Goal: Find specific page/section: Find specific page/section

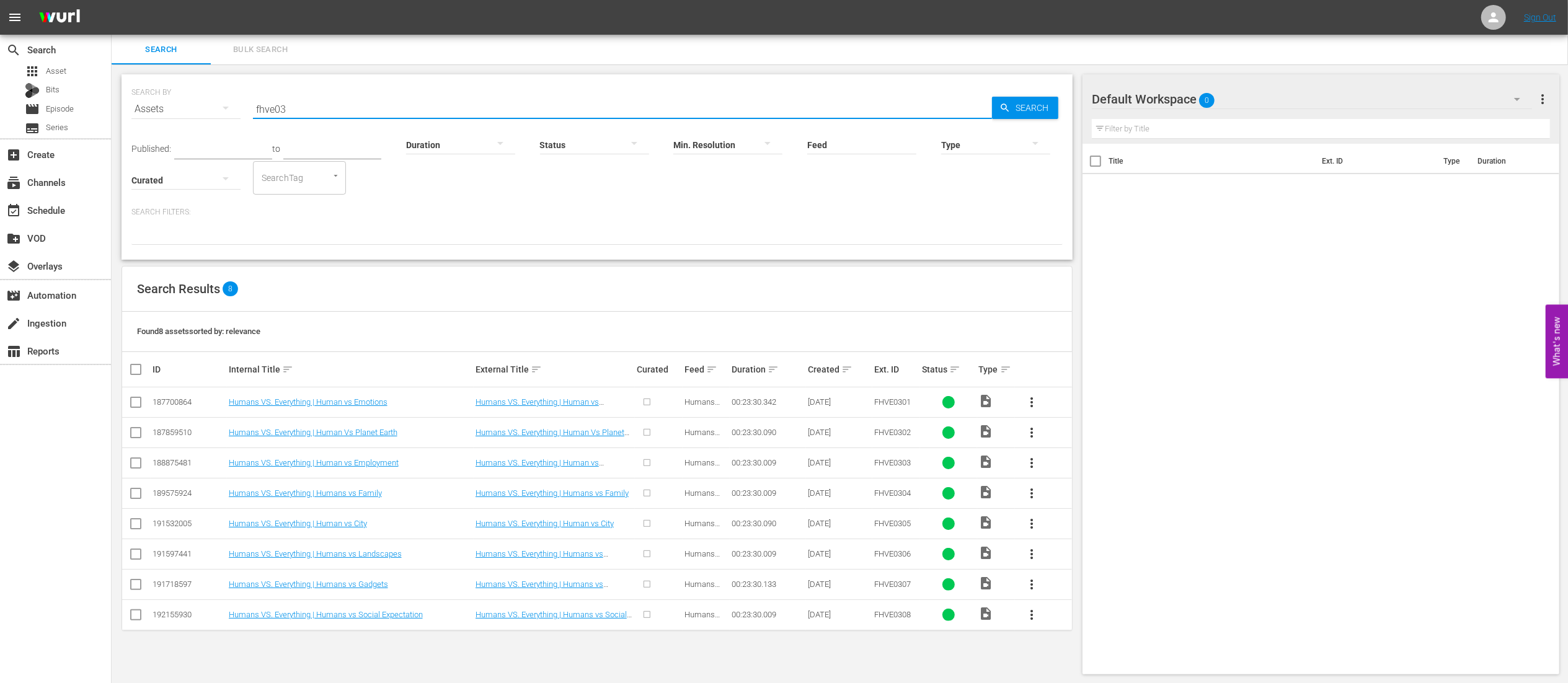
click at [524, 106] on input "fhve03" at bounding box center [622, 108] width 739 height 30
click at [521, 104] on input "fhve03" at bounding box center [622, 108] width 739 height 30
click at [1028, 118] on div "Type" at bounding box center [996, 137] width 109 height 45
click at [1027, 115] on div "Type" at bounding box center [996, 137] width 109 height 45
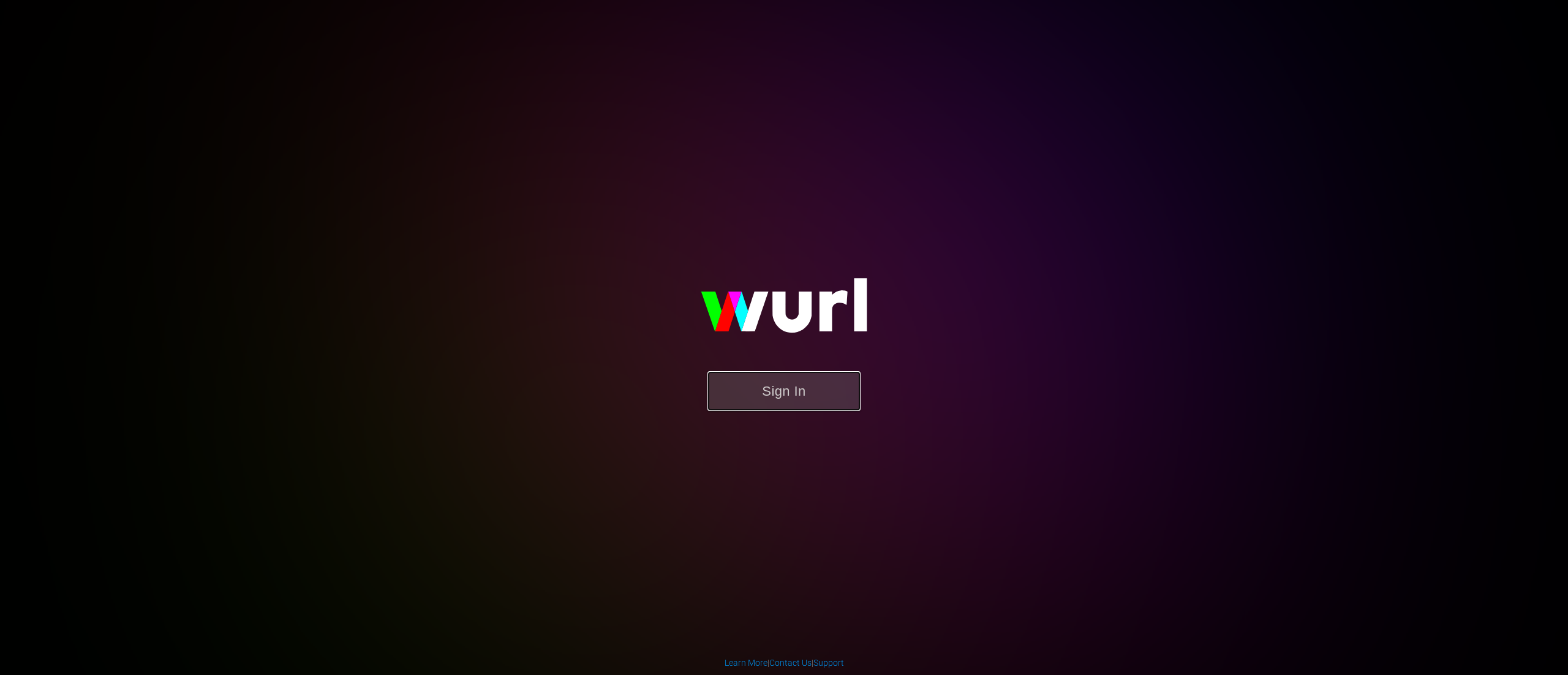
click at [733, 379] on button "Sign In" at bounding box center [783, 391] width 153 height 40
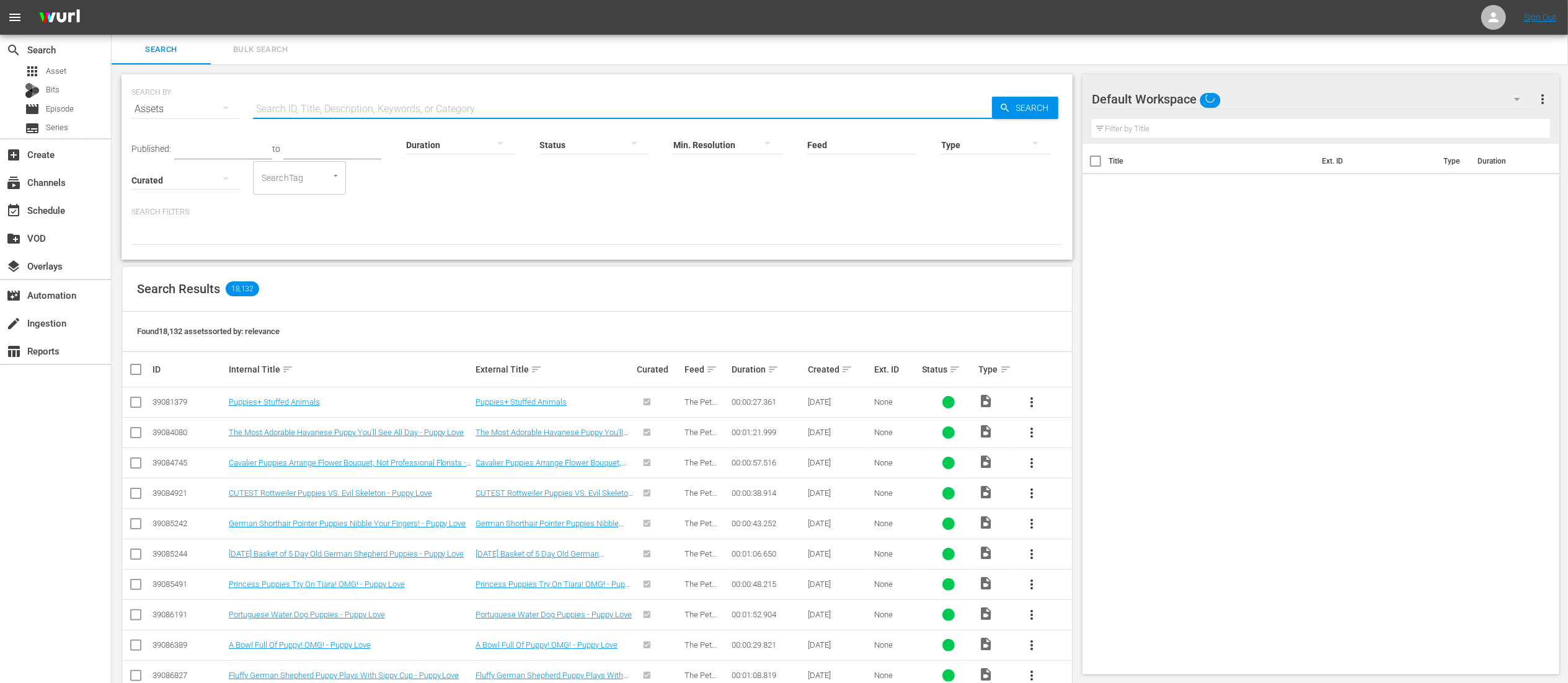
click at [353, 113] on input "text" at bounding box center [622, 108] width 739 height 30
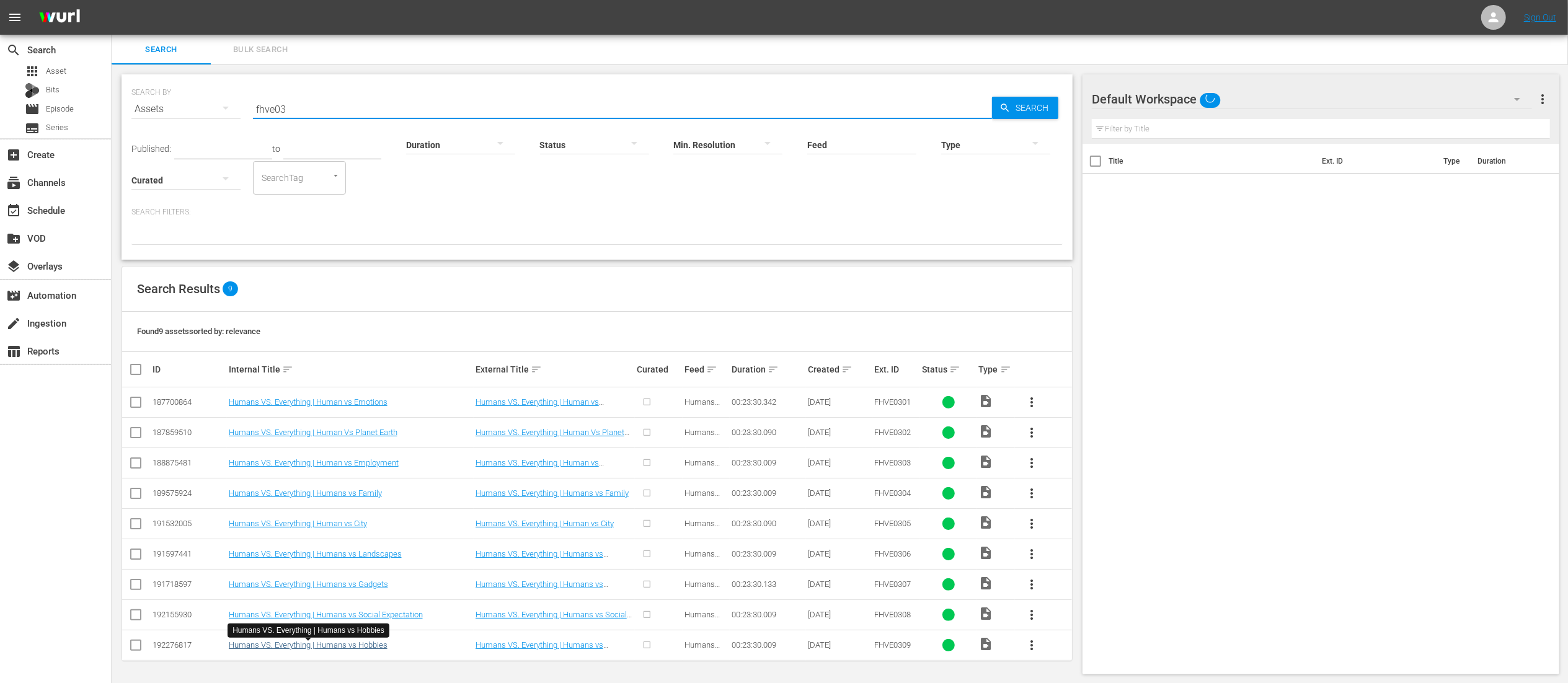
type input "fhve03"
click at [343, 650] on link "Humans VS. Everything | Humans vs Hobbies" at bounding box center [308, 645] width 159 height 10
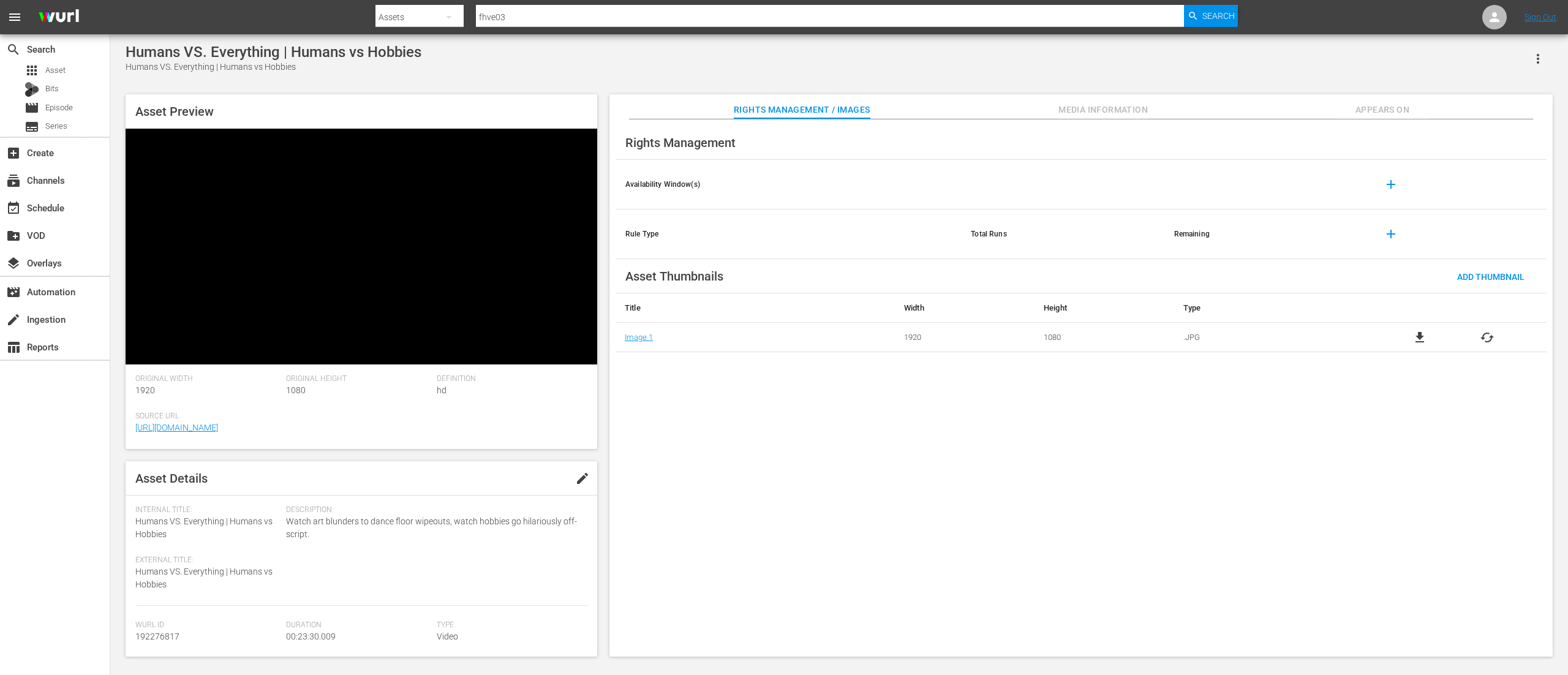
click at [1127, 109] on span "Media Information" at bounding box center [1103, 109] width 92 height 15
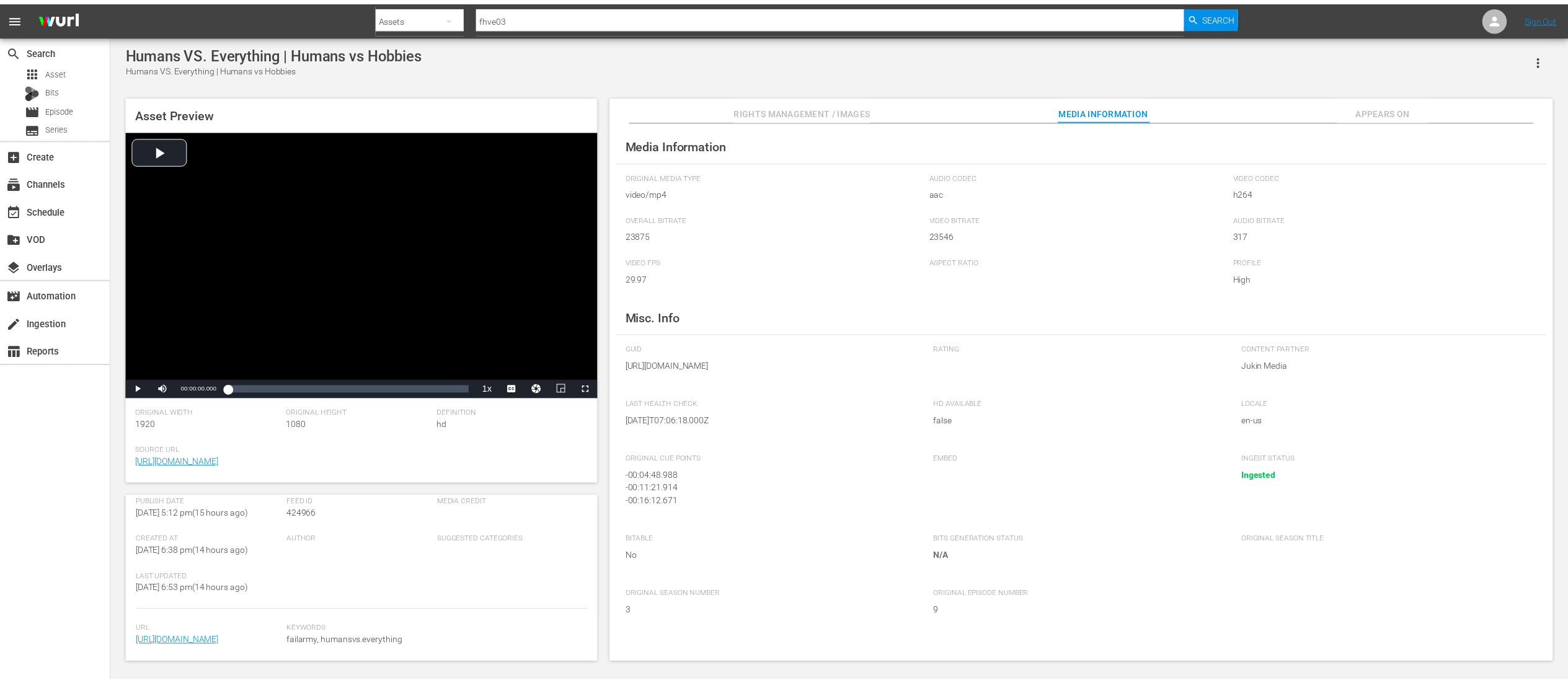
scroll to position [261, 0]
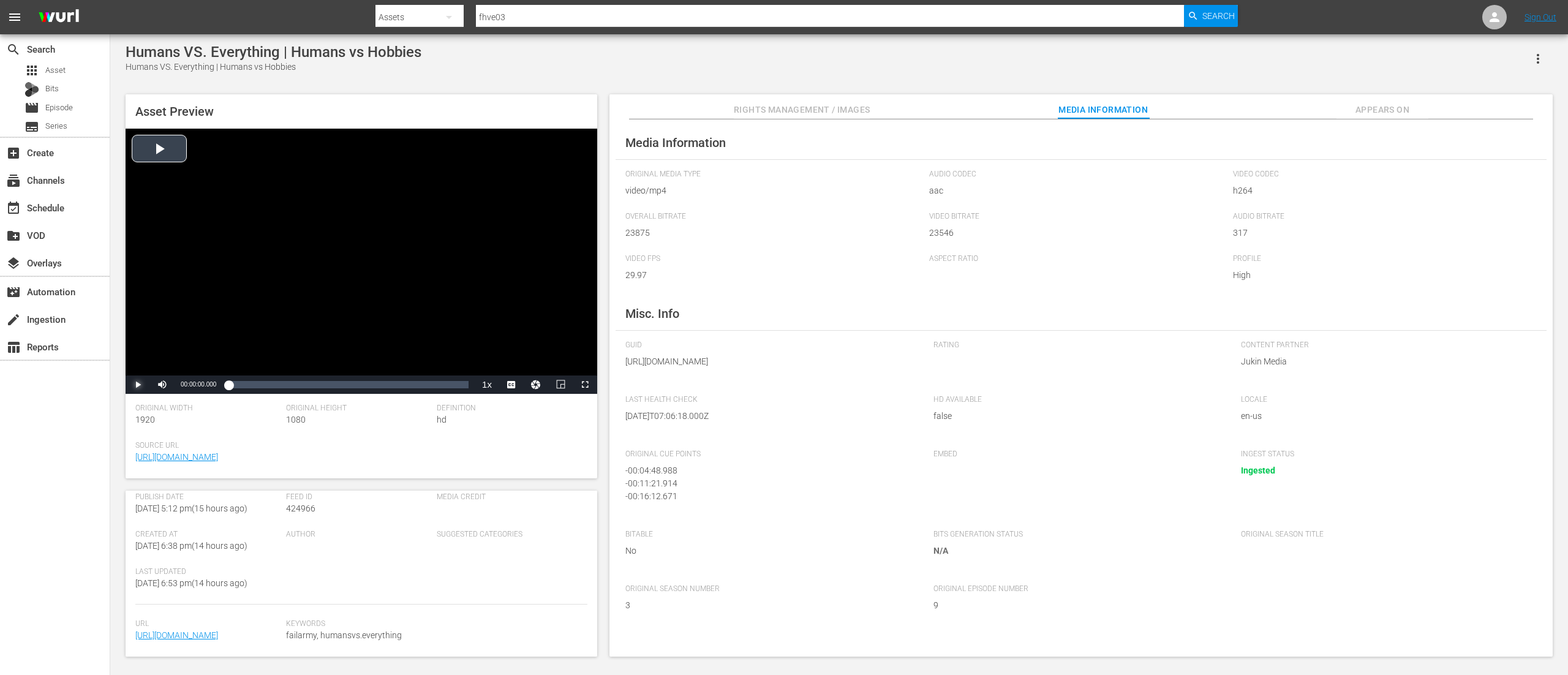
click at [138, 385] on span "Video Player" at bounding box center [138, 385] width 0 height 0
click at [463, 385] on div "Loaded : 8.52% 00:22:50.442 00:01:00.430" at bounding box center [348, 384] width 240 height 12
click at [545, 18] on input "fhve03" at bounding box center [829, 17] width 708 height 29
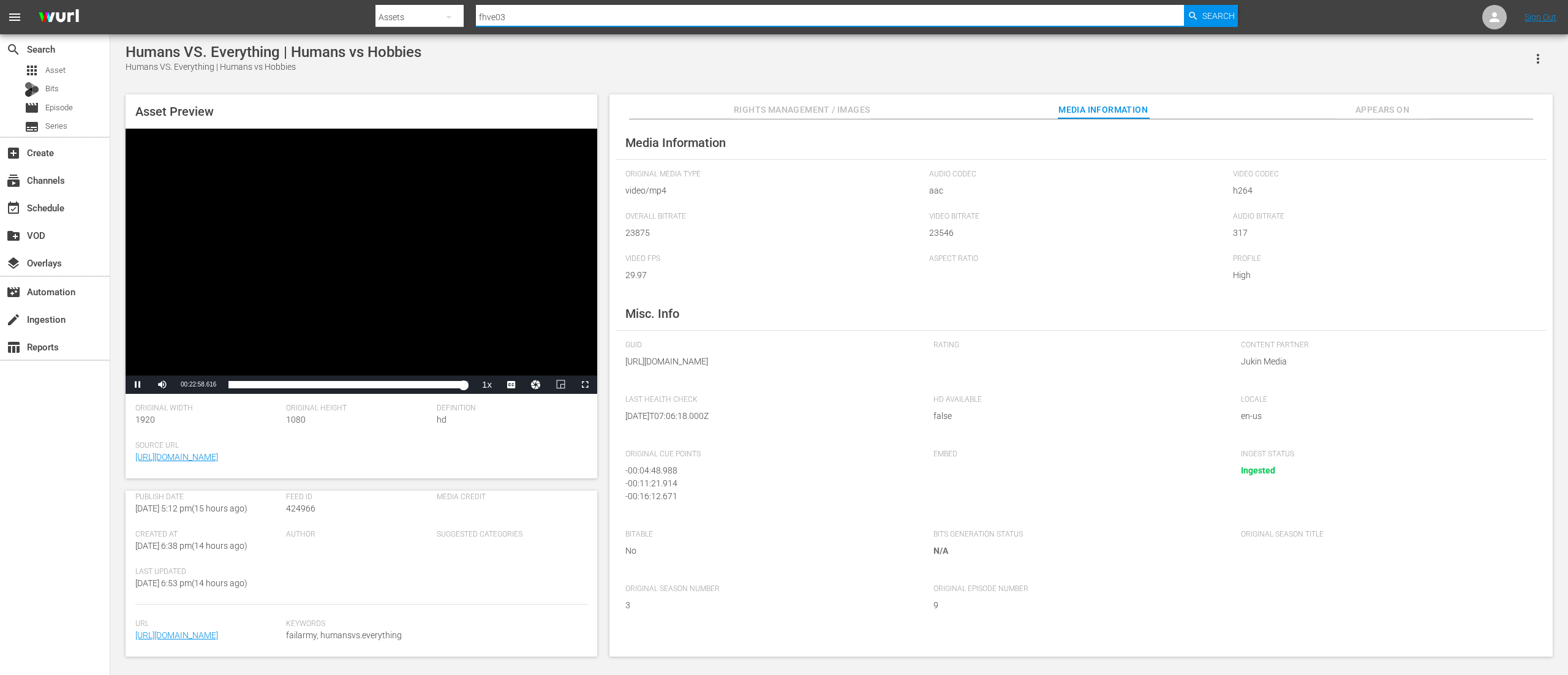
click at [545, 18] on input "fhve03" at bounding box center [829, 17] width 708 height 29
type input "ppve02"
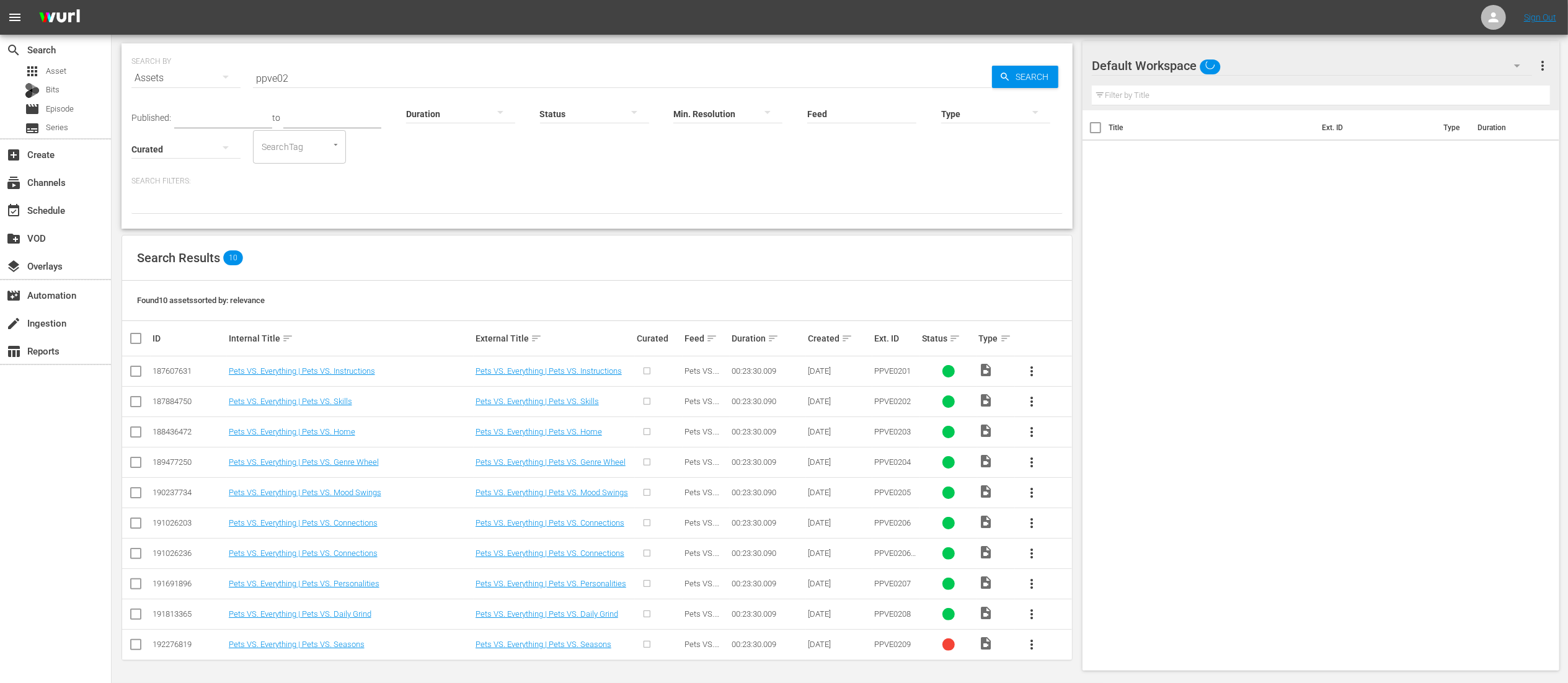
scroll to position [33, 0]
click at [1034, 644] on span "more_vert" at bounding box center [1031, 644] width 15 height 15
click at [530, 642] on link "Pets VS. Everything | Pets VS. Seasons" at bounding box center [543, 644] width 136 height 10
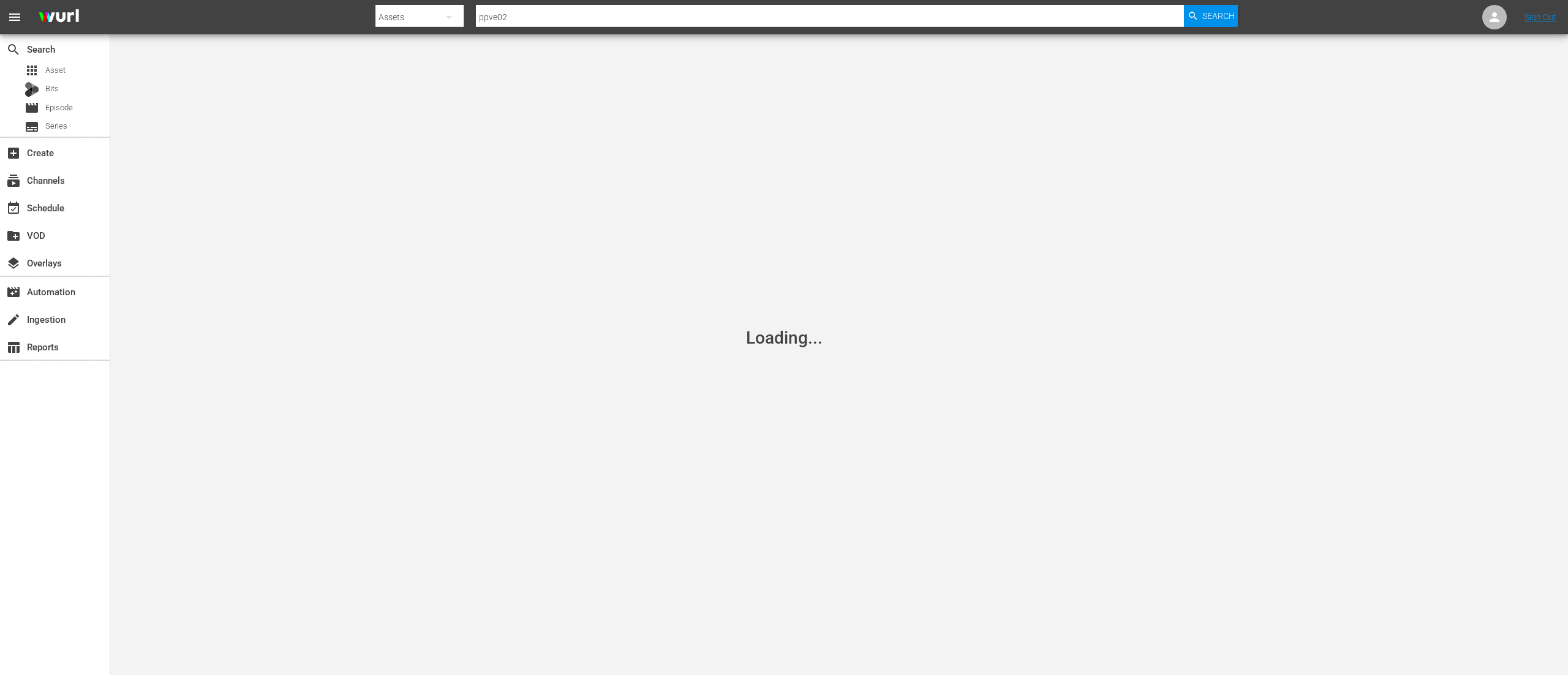
click at [524, 635] on div "Loading..." at bounding box center [784, 337] width 1568 height 675
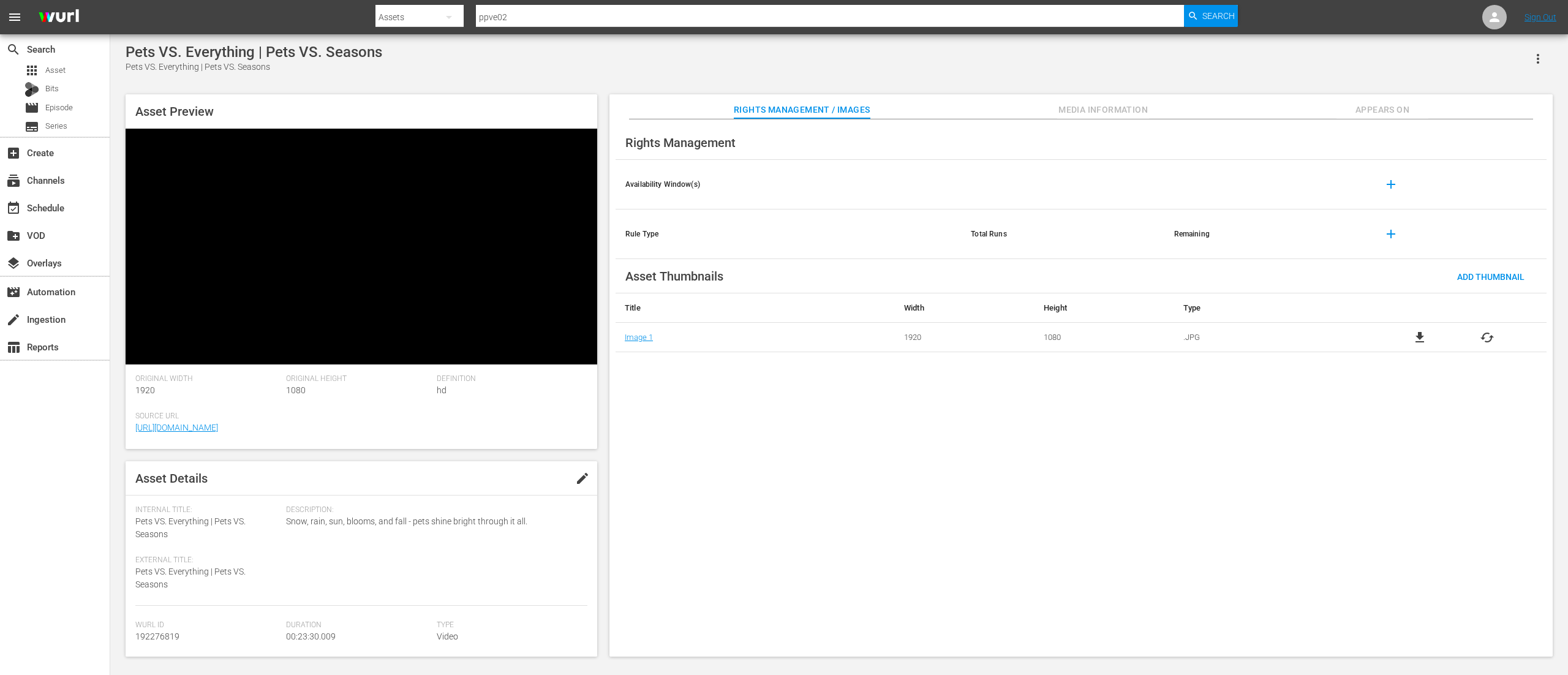
click at [1092, 108] on span "Media Information" at bounding box center [1103, 109] width 92 height 15
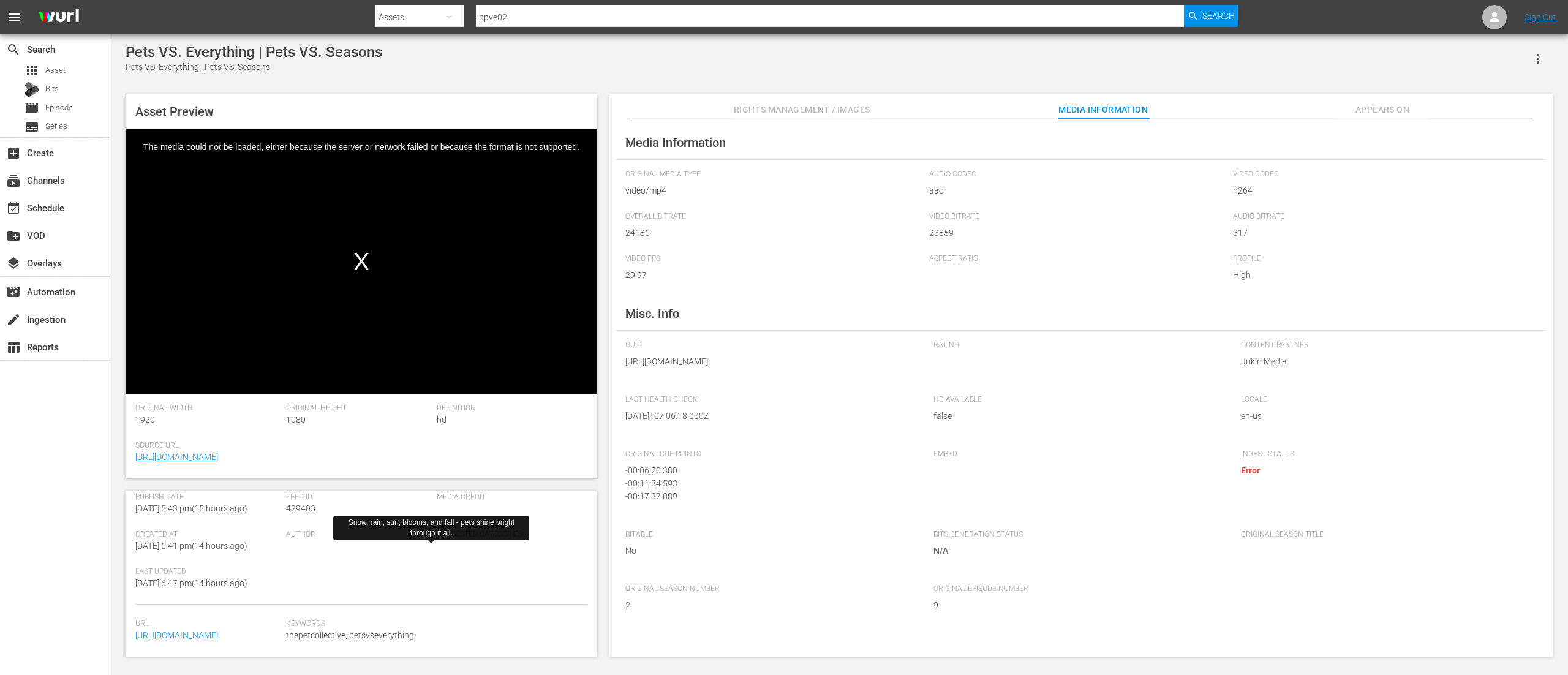
scroll to position [258, 0]
click at [823, 107] on span "Rights Management / Images" at bounding box center [802, 109] width 136 height 15
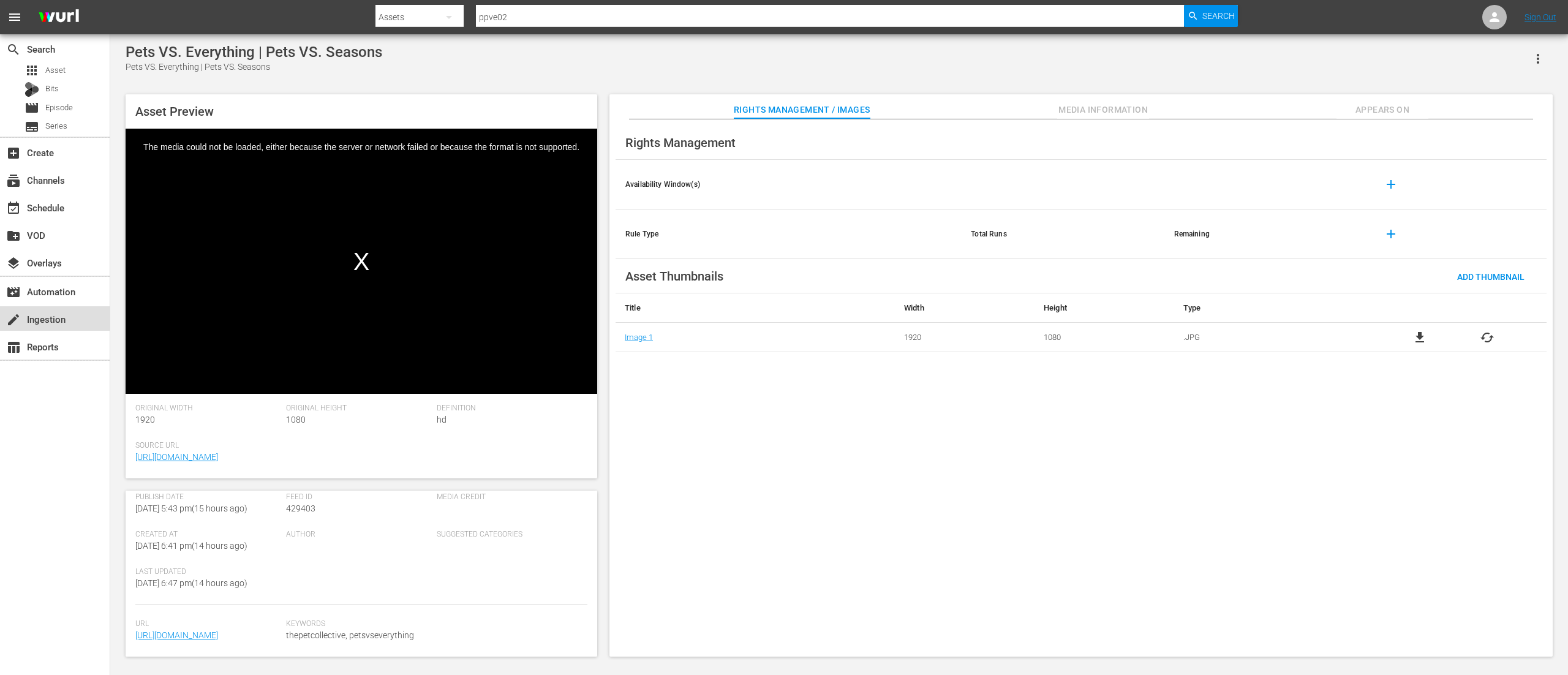
click at [52, 330] on div "create Ingestion" at bounding box center [55, 318] width 109 height 25
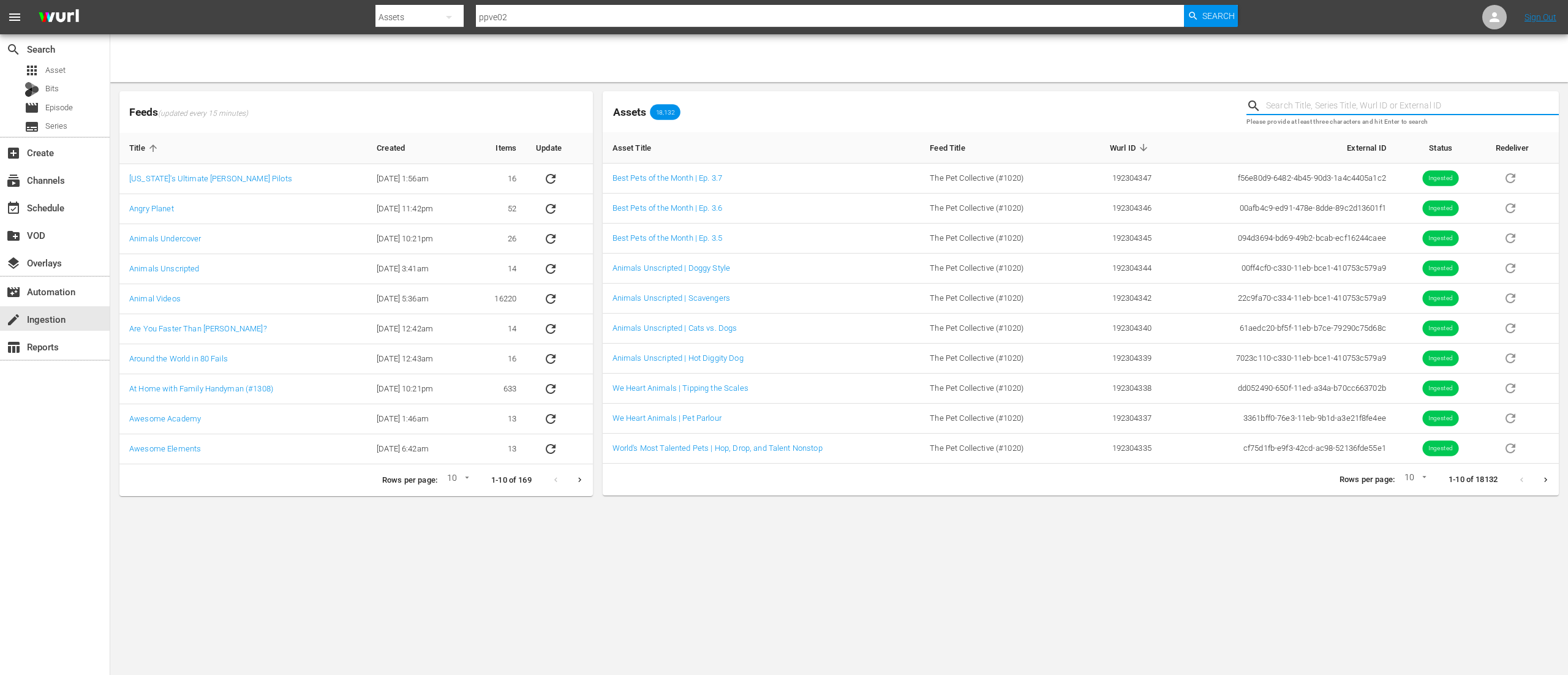
click at [1321, 107] on input "text" at bounding box center [1412, 105] width 293 height 18
type input "p"
type input "f"
click at [745, 17] on input "ppve02" at bounding box center [829, 17] width 708 height 29
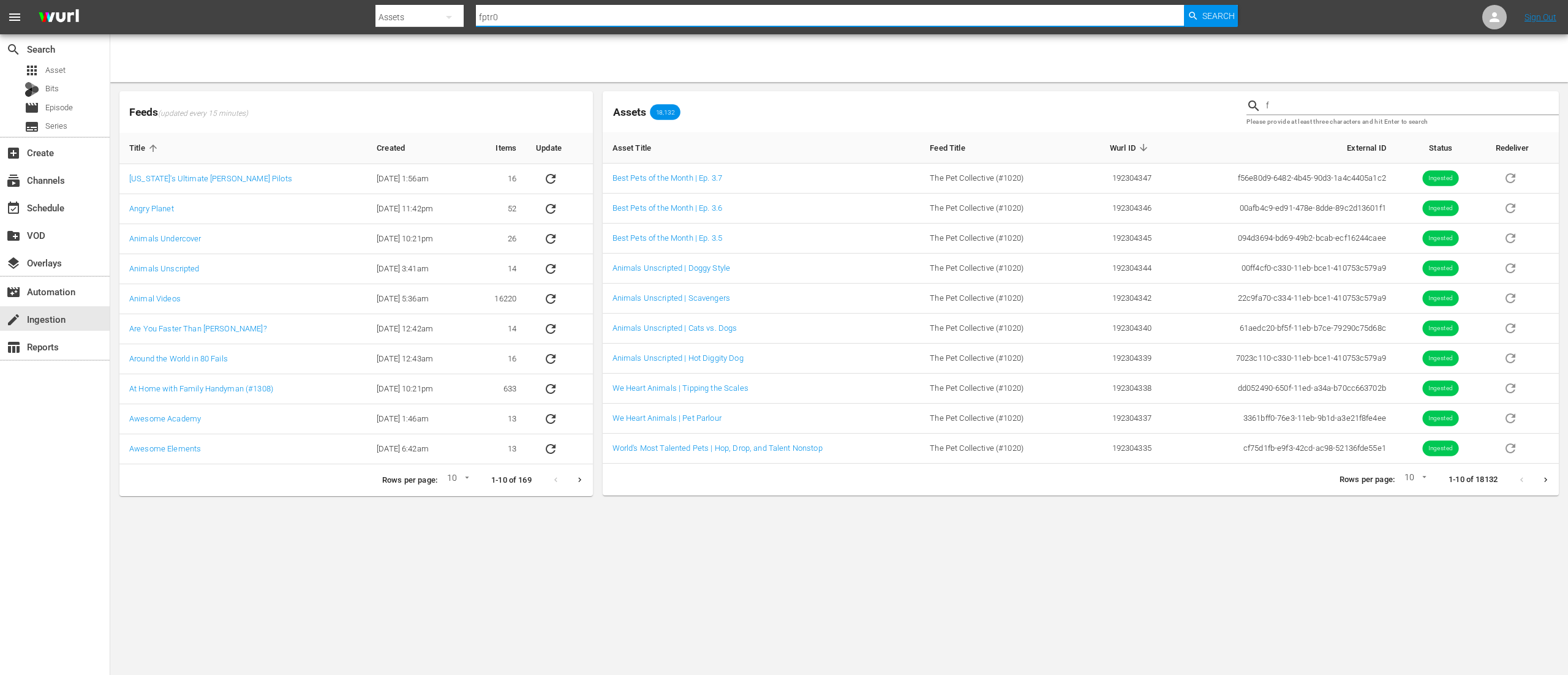
type input "fptr01"
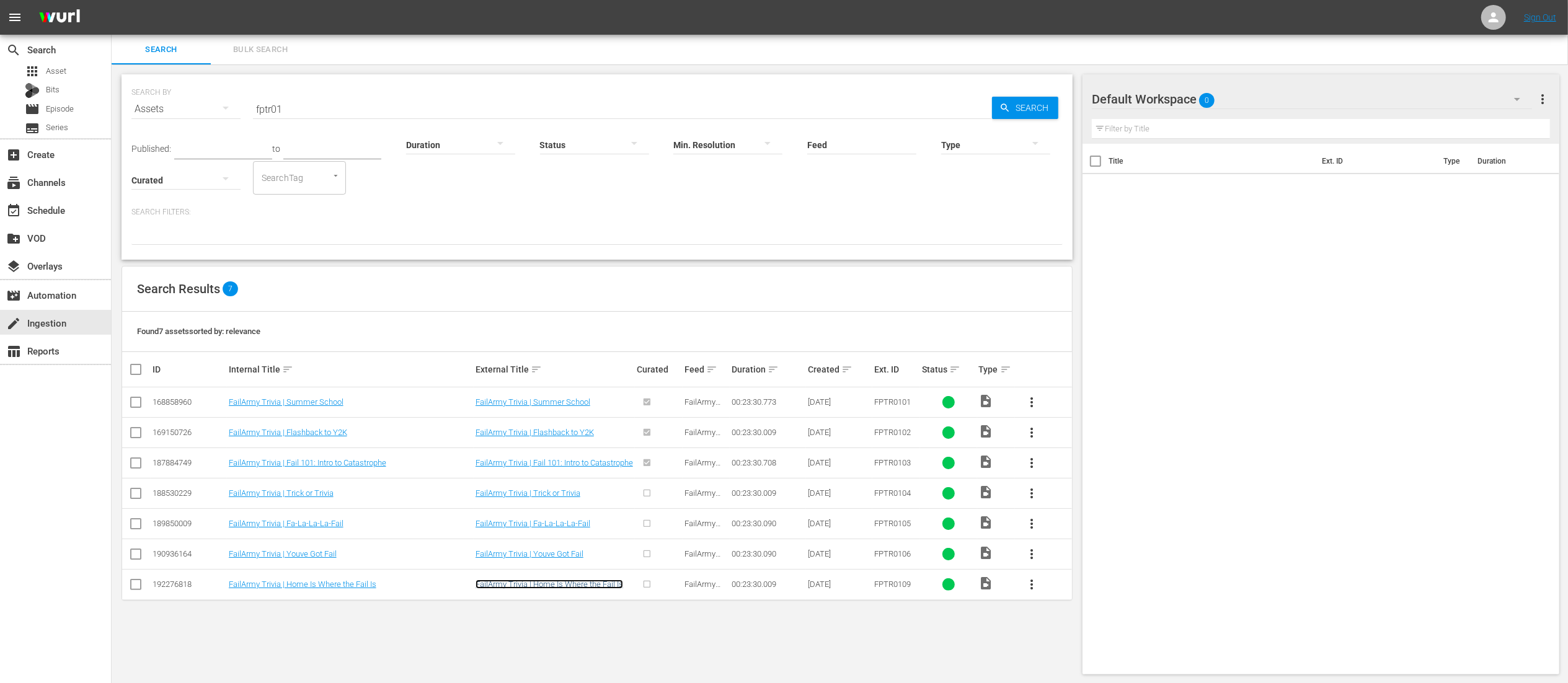
click at [532, 587] on link "FailArmy Trivia | Home Is Where the Fail Is" at bounding box center [550, 584] width 148 height 10
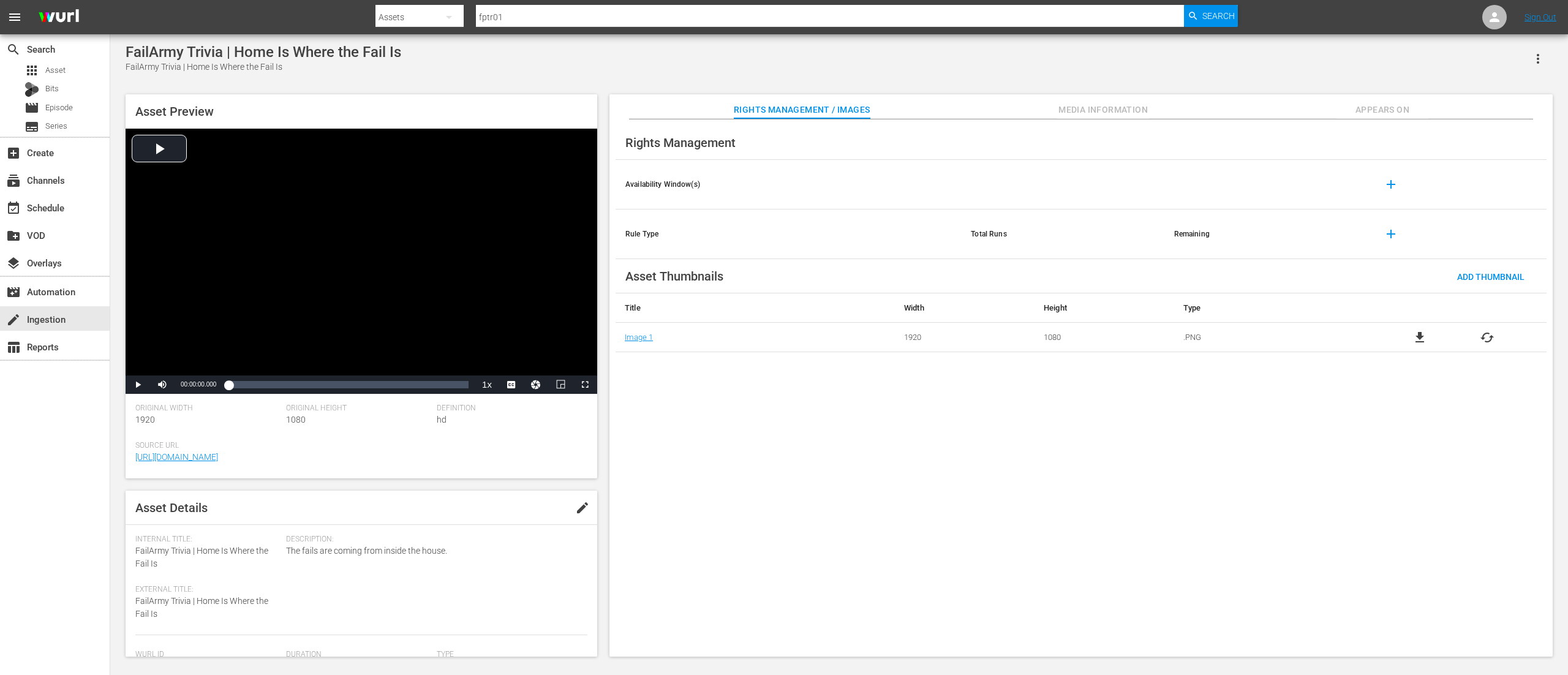
click at [1090, 113] on span "Media Information" at bounding box center [1103, 109] width 92 height 15
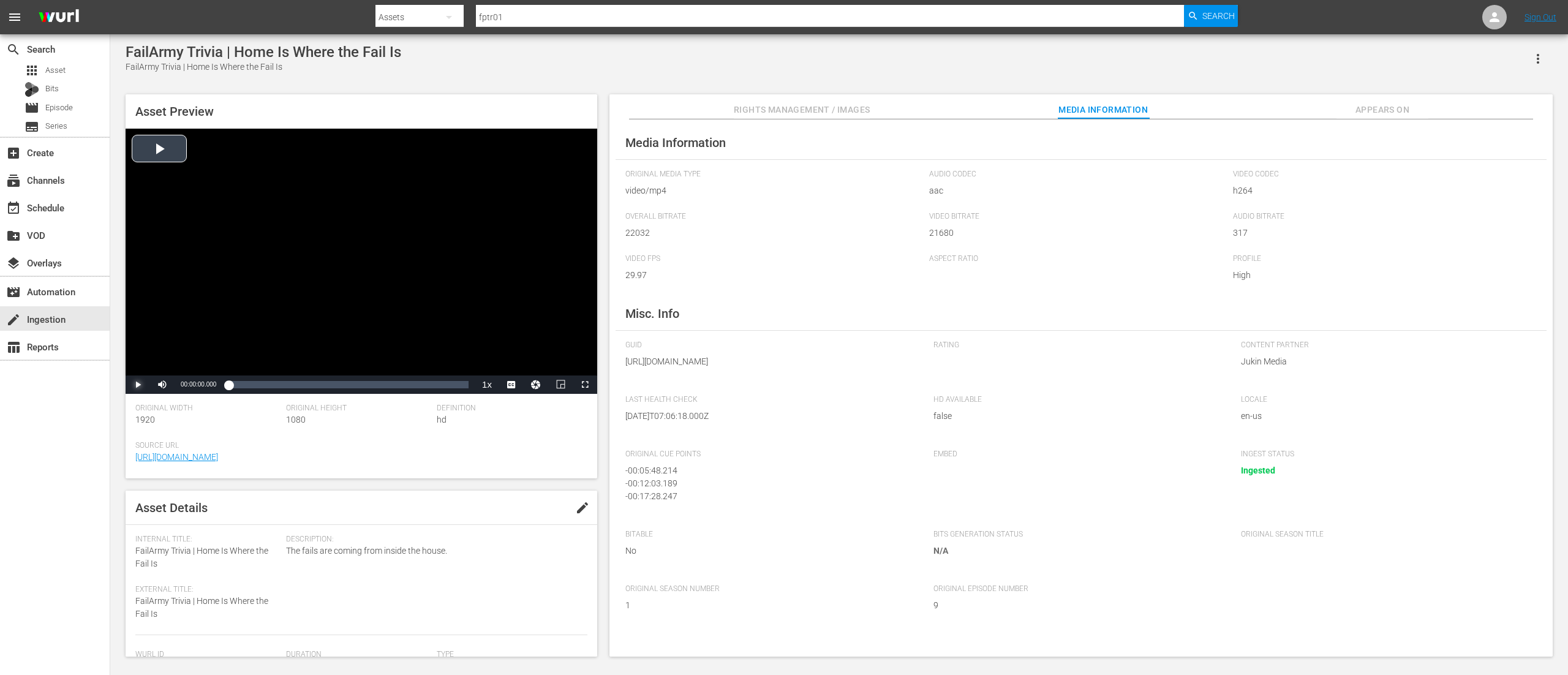
click at [138, 385] on span "Video Player" at bounding box center [138, 385] width 0 height 0
click at [1539, 71] on button "button" at bounding box center [1537, 59] width 29 height 29
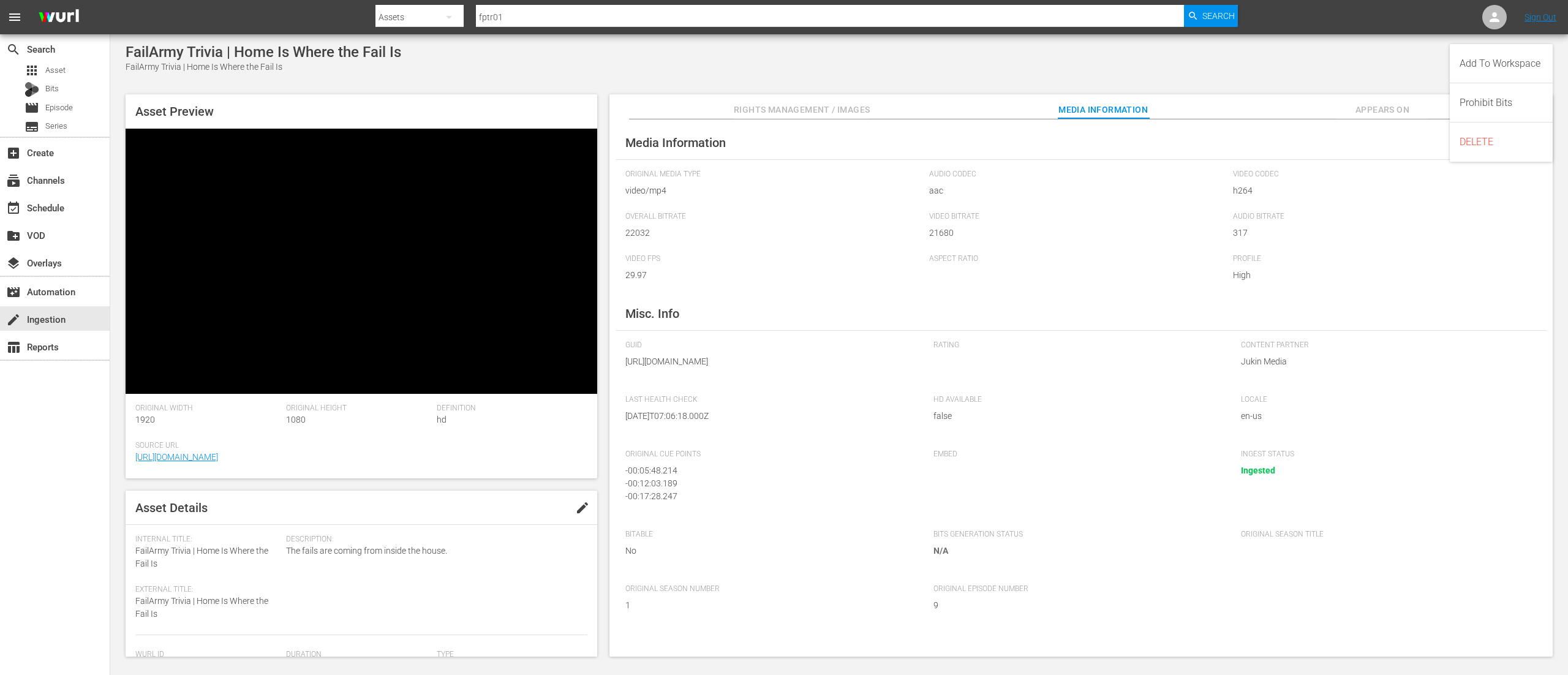
click at [922, 66] on div "FailArmy Trivia | Home Is Where the Fail Is FailArmy Trivia | Home Is Where the…" at bounding box center [839, 59] width 1427 height 30
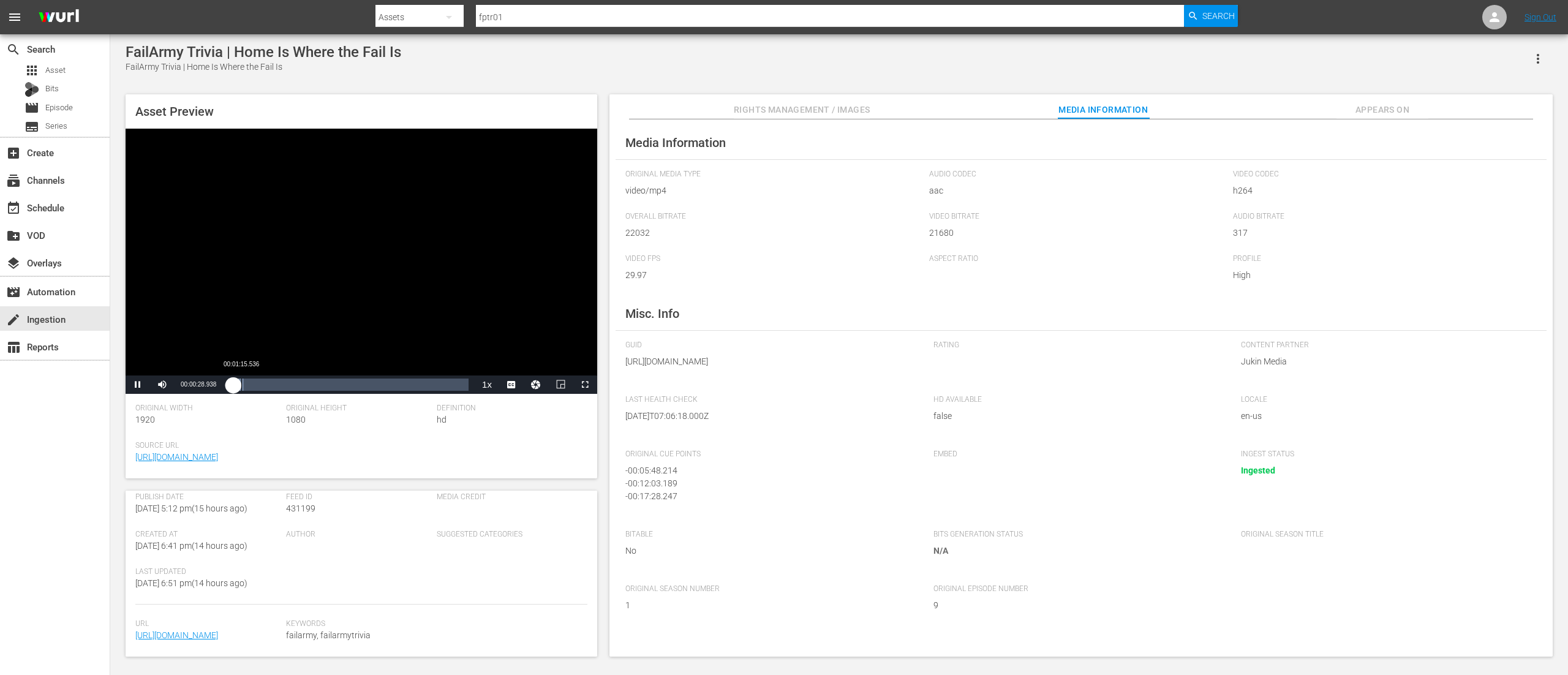
click at [233, 382] on div "00:00:29.120" at bounding box center [231, 384] width 5 height 12
click at [462, 384] on div "Loaded : 10.65% 00:22:50.442 00:01:26.284" at bounding box center [348, 384] width 240 height 12
click at [55, 312] on div "create Ingestion" at bounding box center [34, 317] width 69 height 11
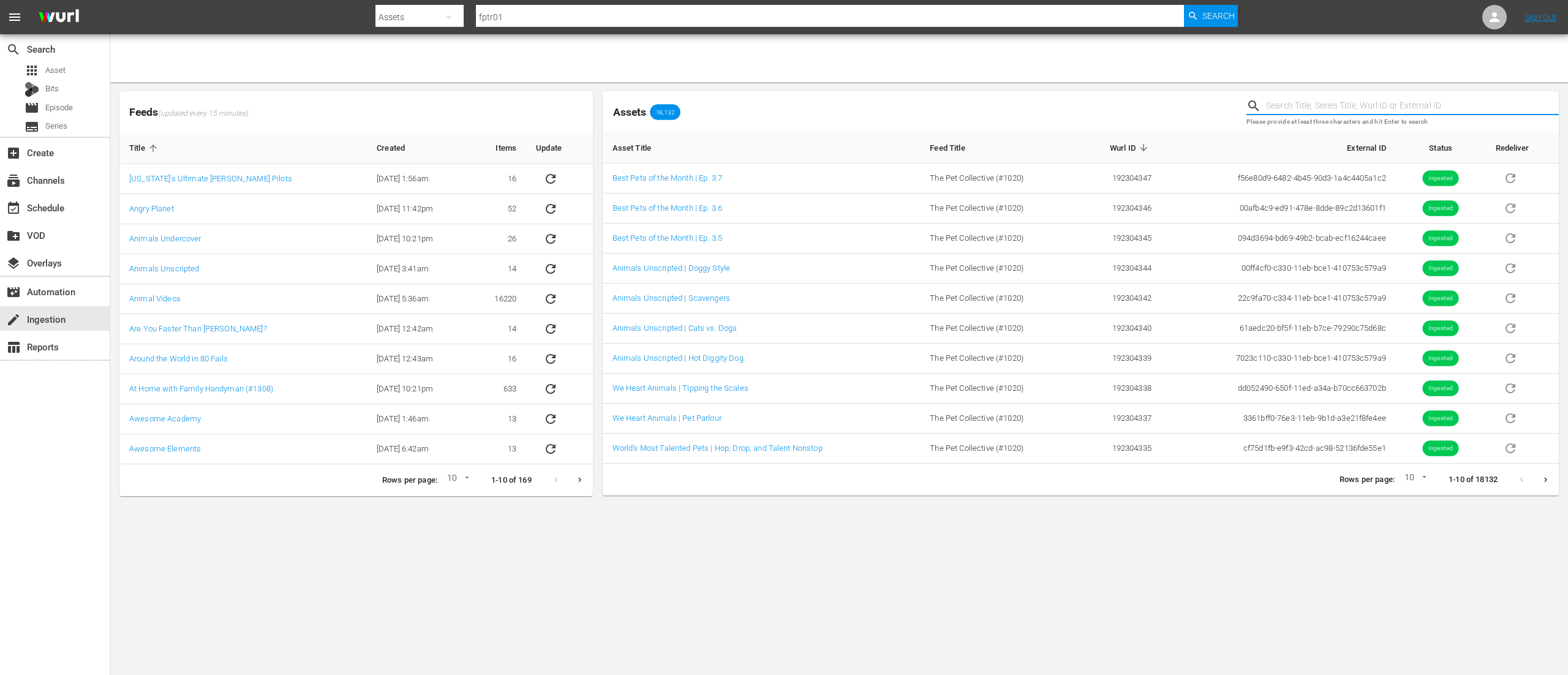
click at [1282, 100] on input "text" at bounding box center [1412, 105] width 293 height 18
type input "ppve02"
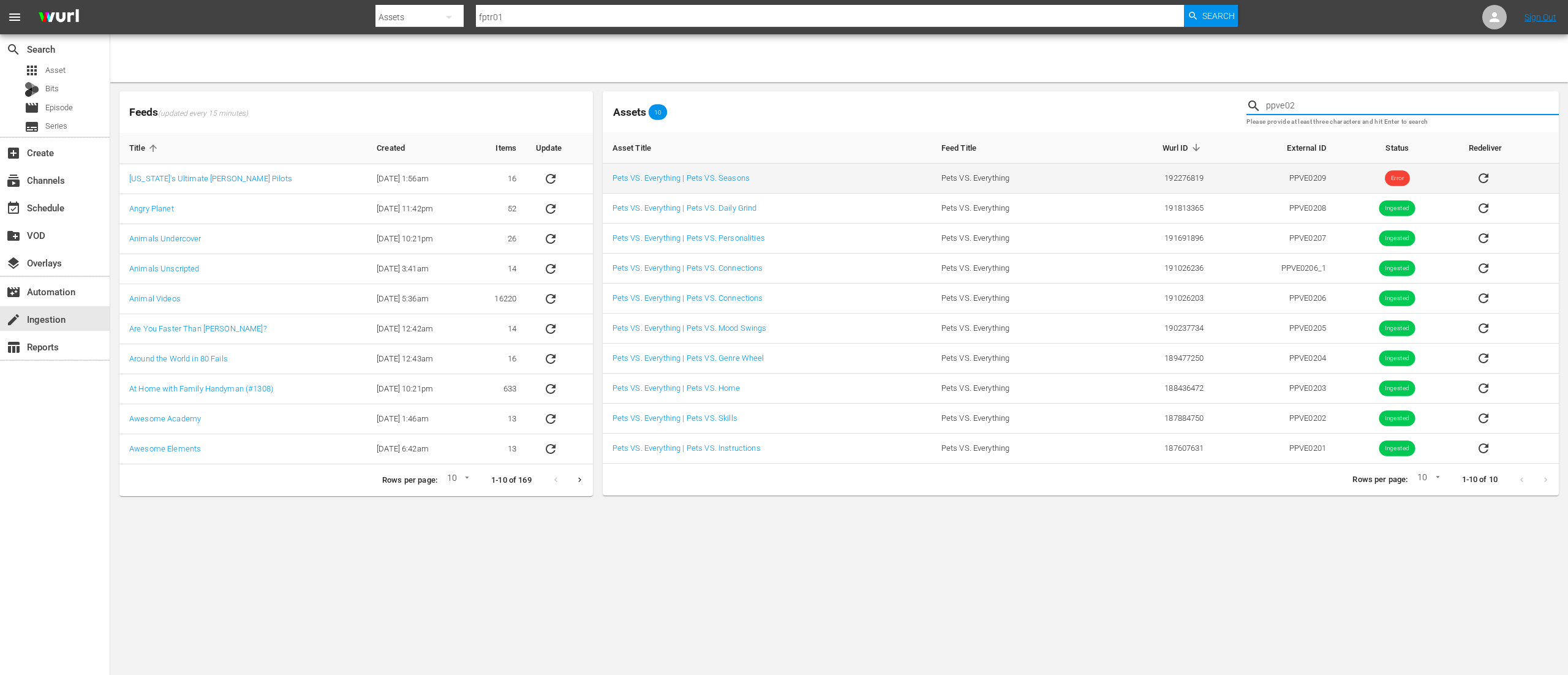
click at [1481, 182] on icon "sticky table" at bounding box center [1483, 178] width 10 height 10
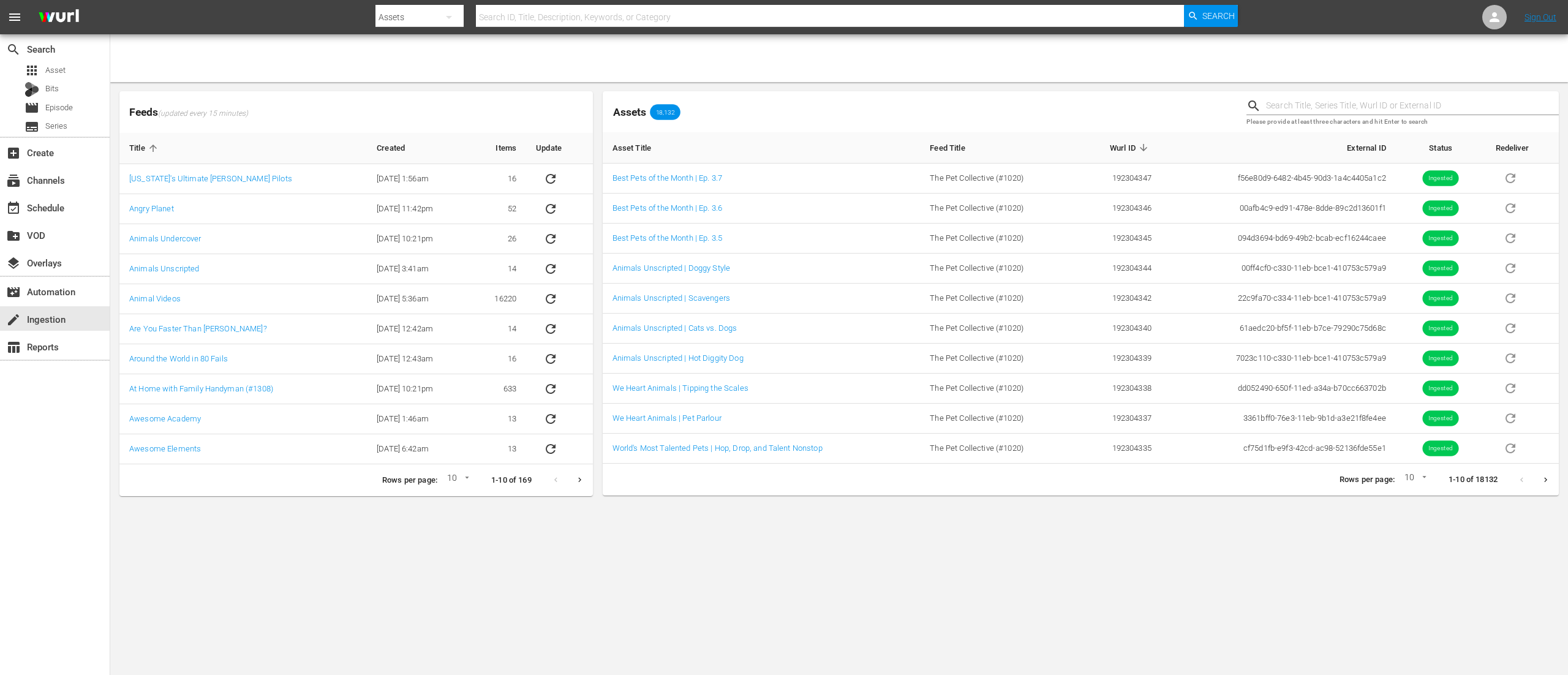
click at [1313, 108] on input "text" at bounding box center [1412, 105] width 293 height 18
type input "ppve02"
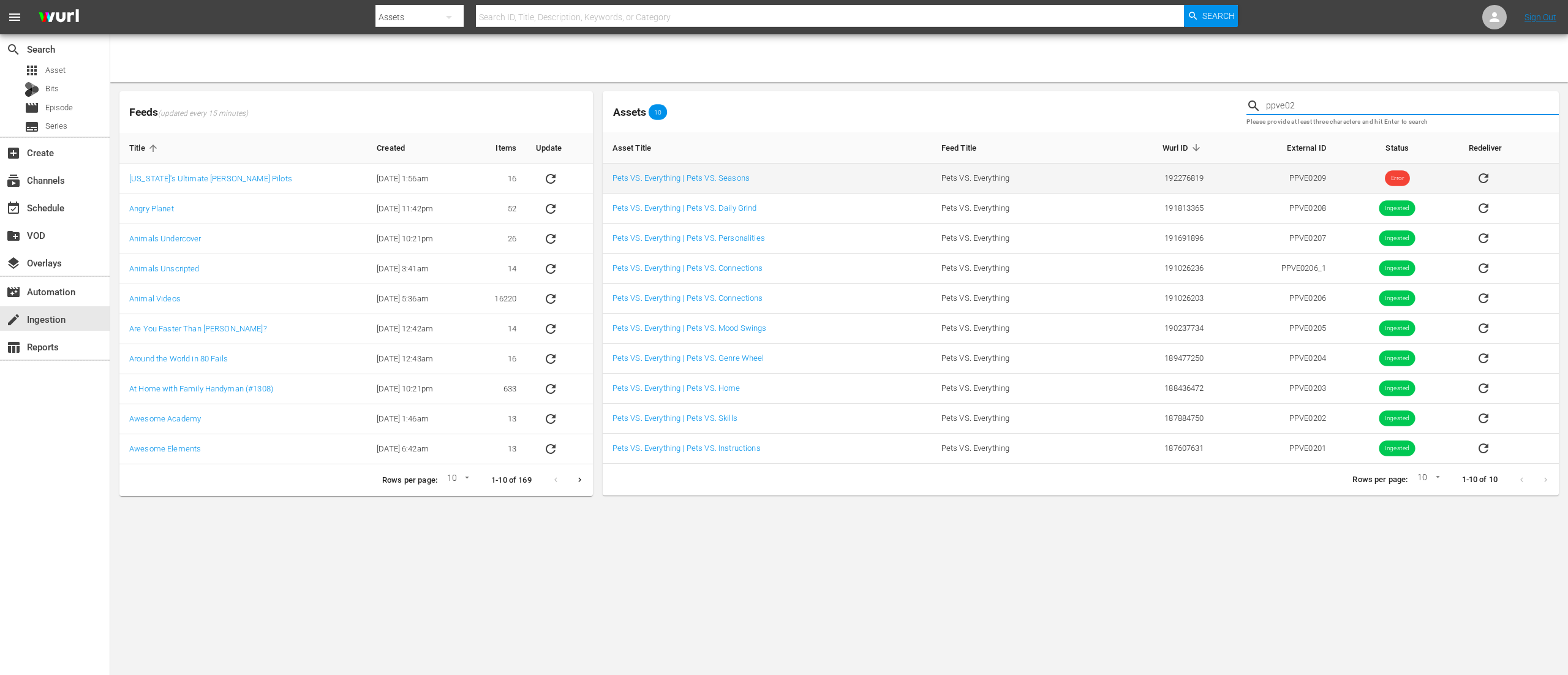
click at [714, 187] on td "Pets VS. Everything | Pets VS. Seasons" at bounding box center [767, 178] width 329 height 30
click at [713, 181] on link "Pets VS. Everything | Pets VS. Seasons" at bounding box center [681, 178] width 137 height 10
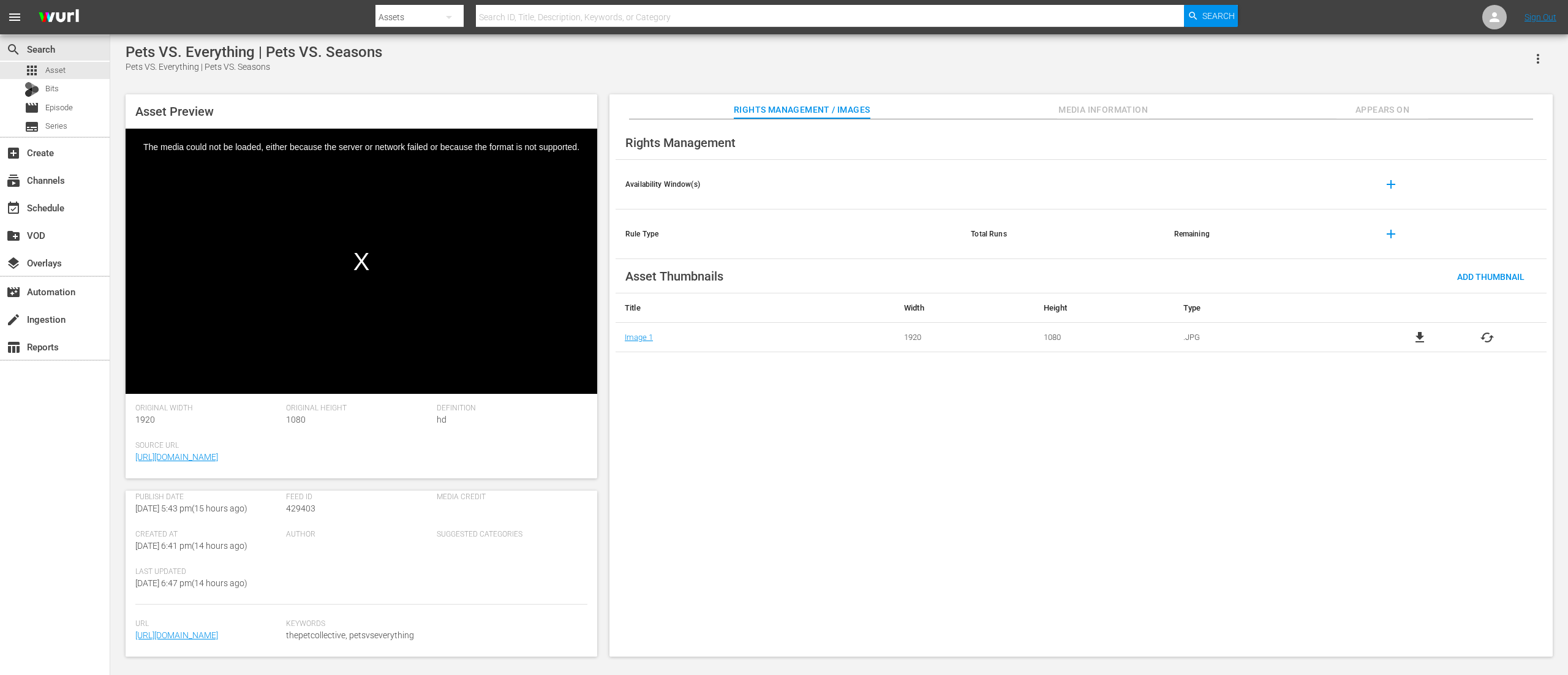
scroll to position [258, 0]
click at [1084, 112] on span "Media Information" at bounding box center [1103, 109] width 92 height 15
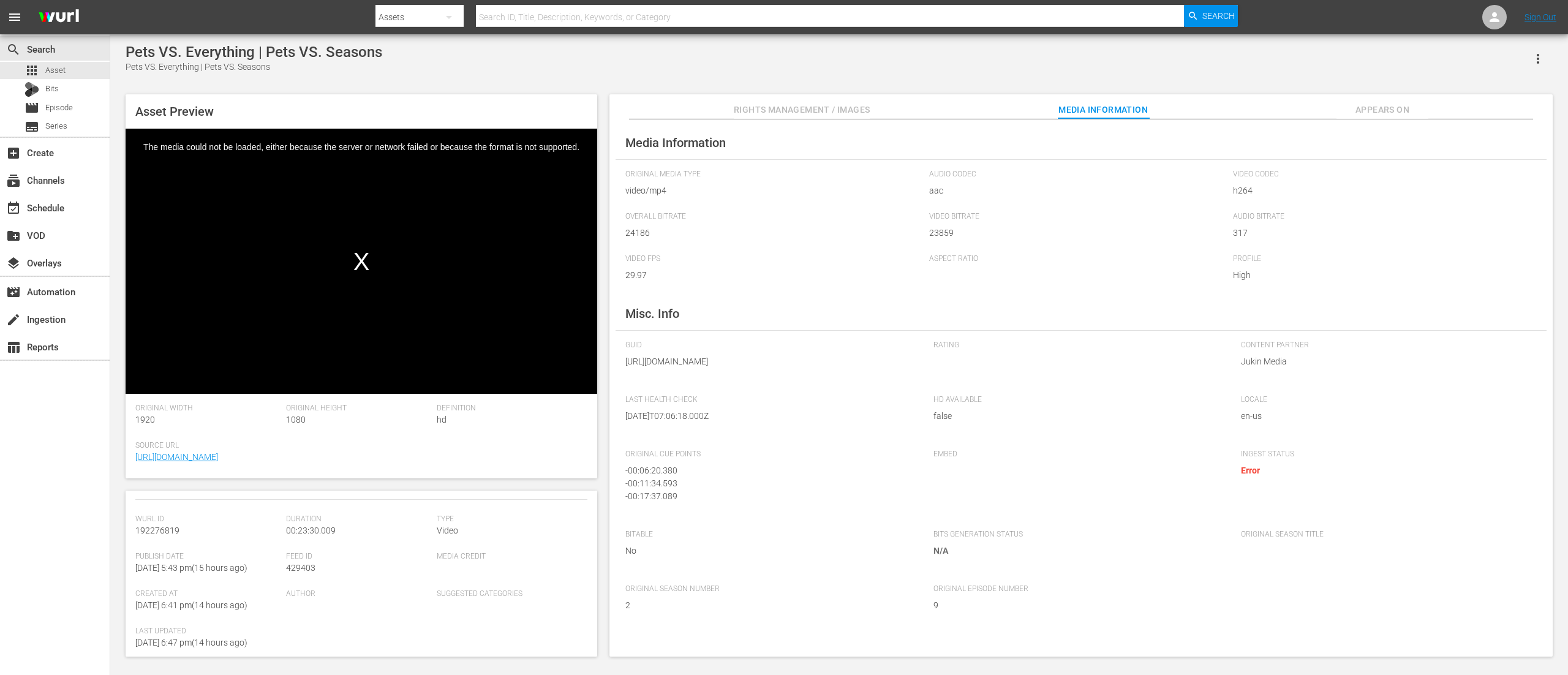
scroll to position [13, 0]
click at [44, 323] on div "create Ingestion" at bounding box center [34, 317] width 69 height 11
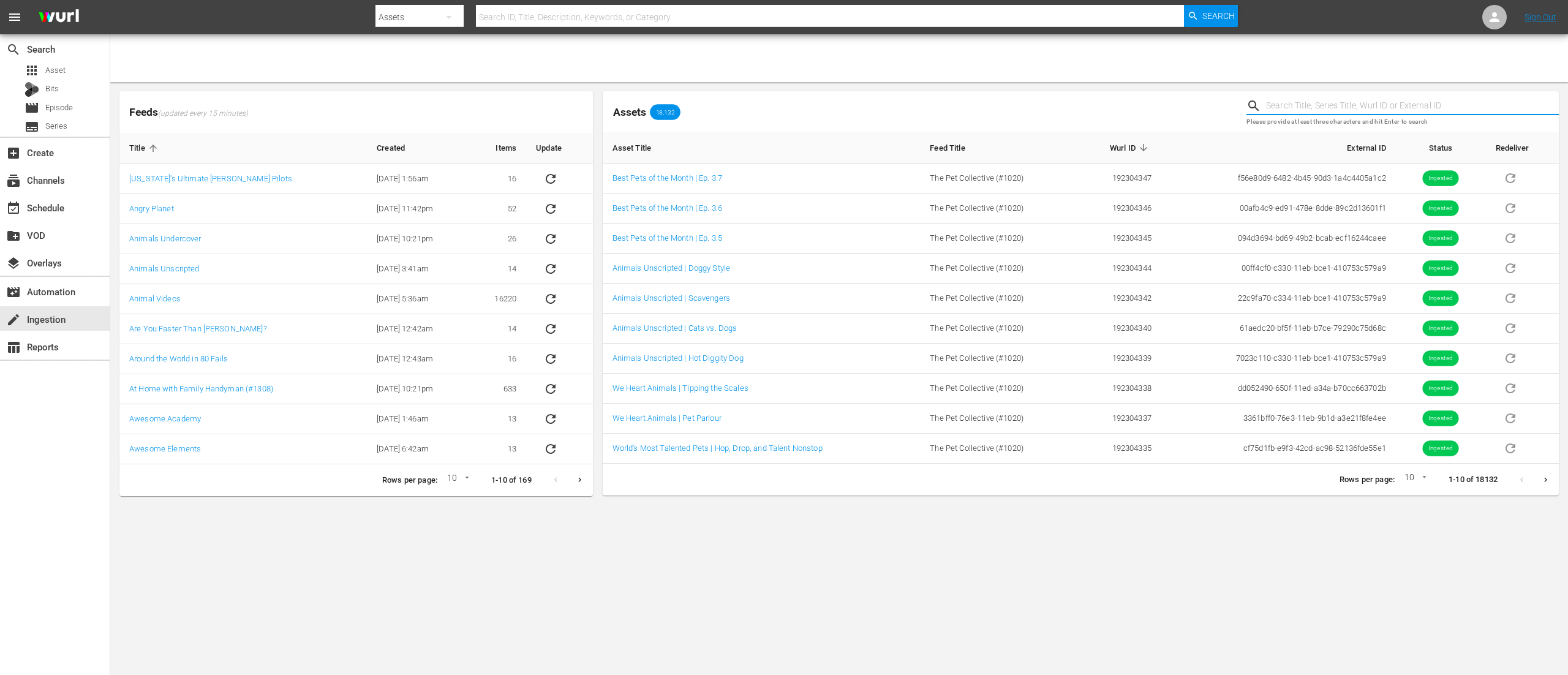
click at [1351, 103] on input "text" at bounding box center [1412, 105] width 293 height 18
type input "ppve02"
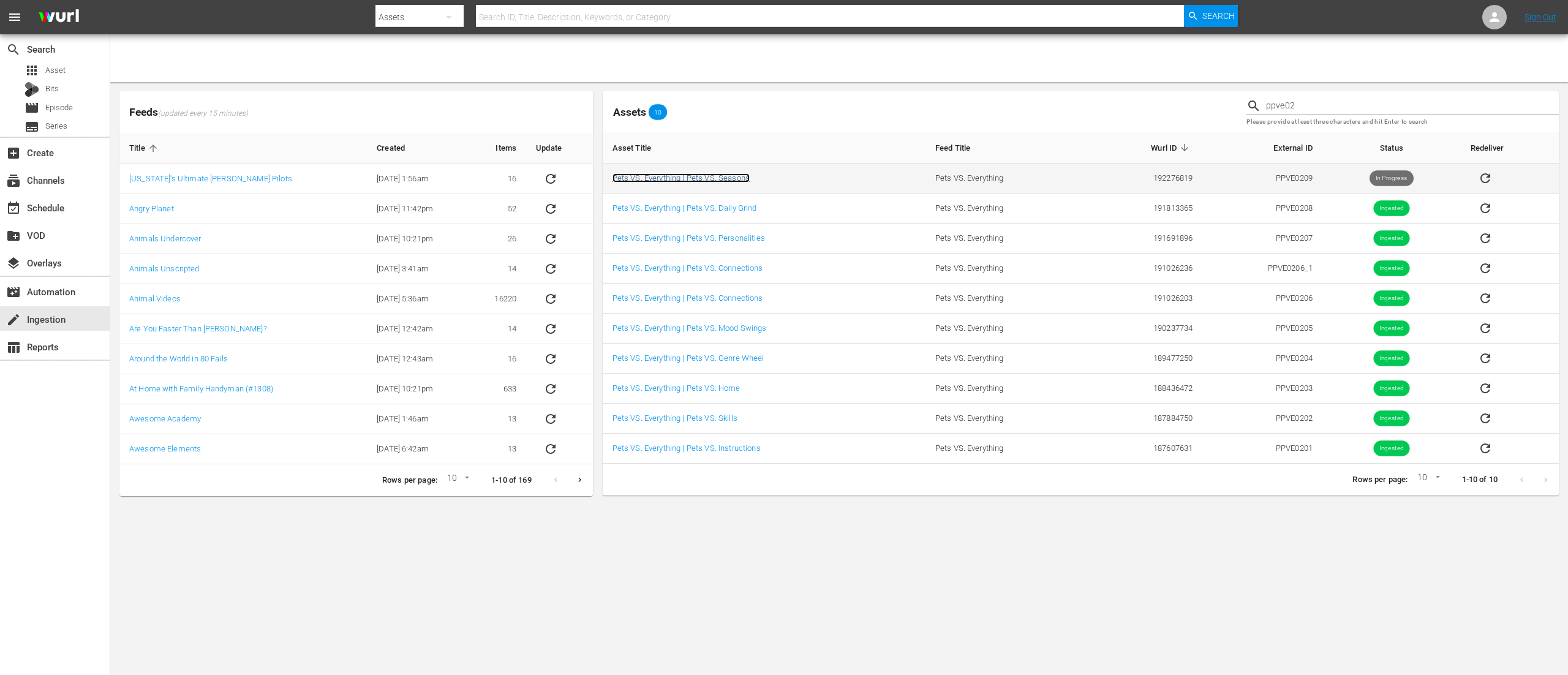
click at [721, 182] on link "Pets VS. Everything | Pets VS. Seasons" at bounding box center [681, 178] width 137 height 10
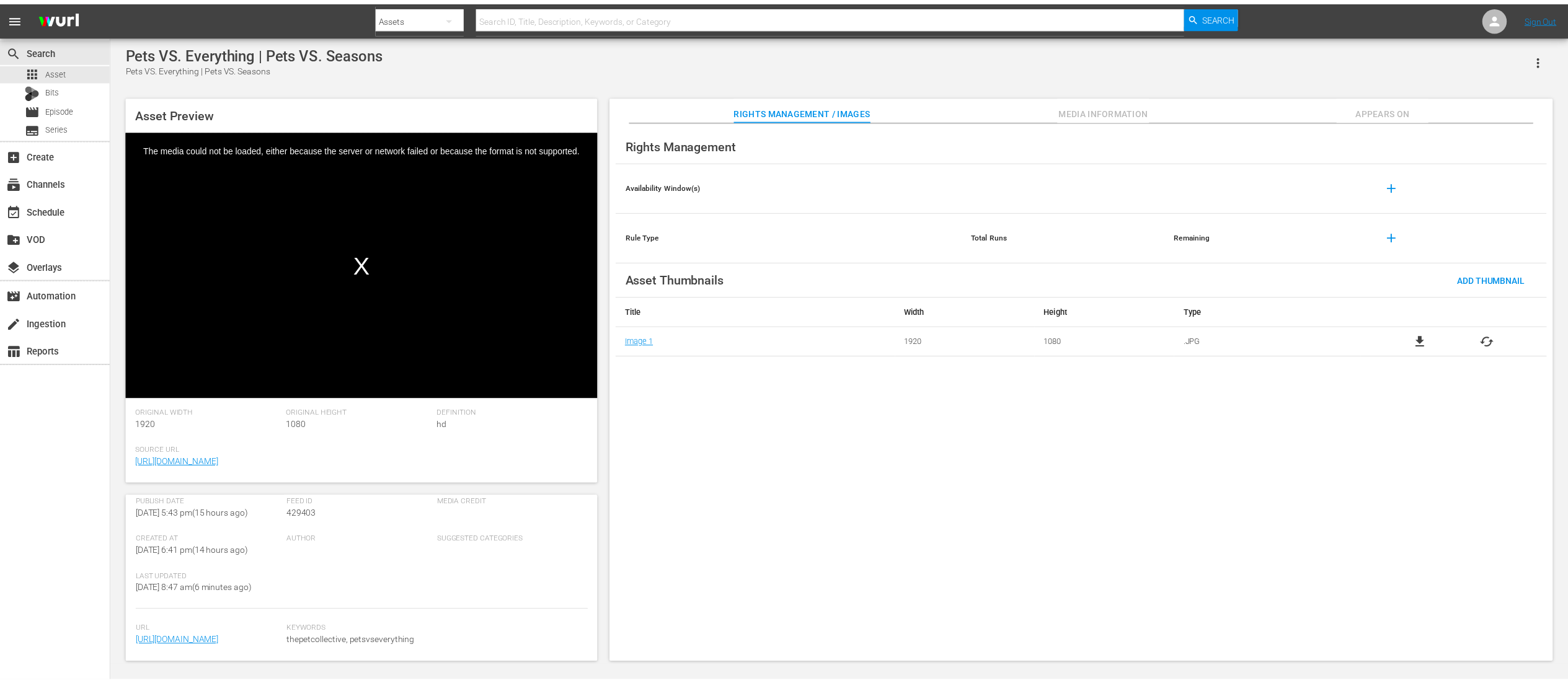
scroll to position [261, 0]
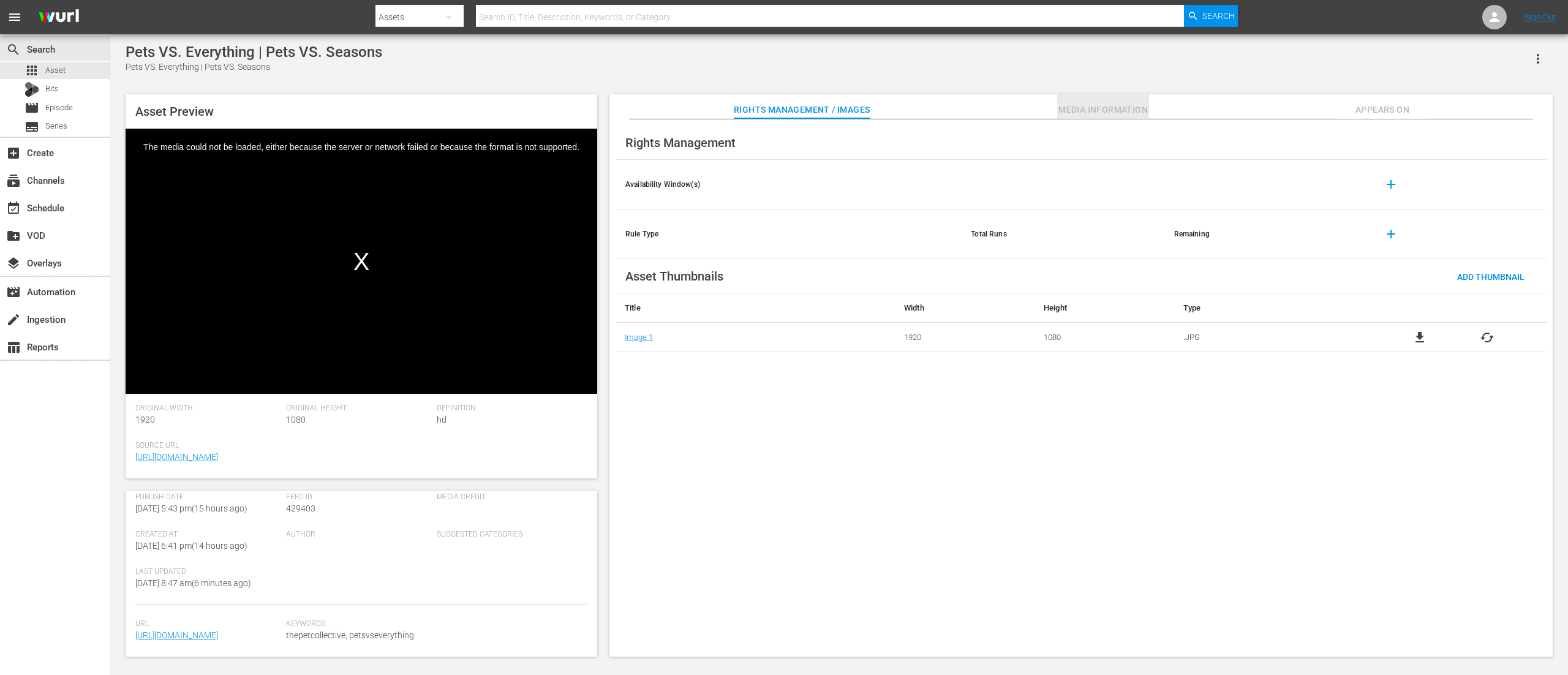
click at [1065, 109] on span "Media Information" at bounding box center [1103, 109] width 92 height 15
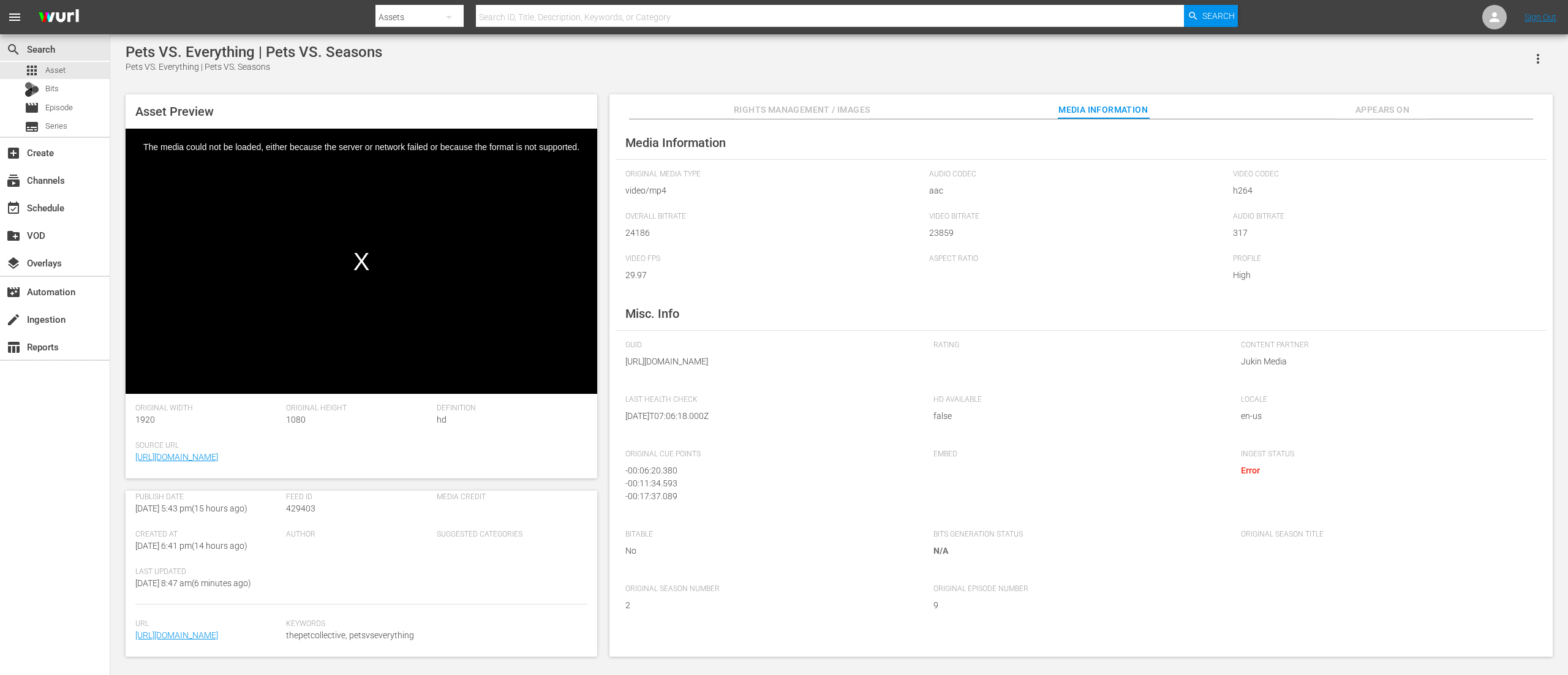
click at [1250, 476] on span "Error" at bounding box center [1250, 470] width 19 height 10
click at [55, 314] on div "create Ingestion" at bounding box center [34, 317] width 69 height 11
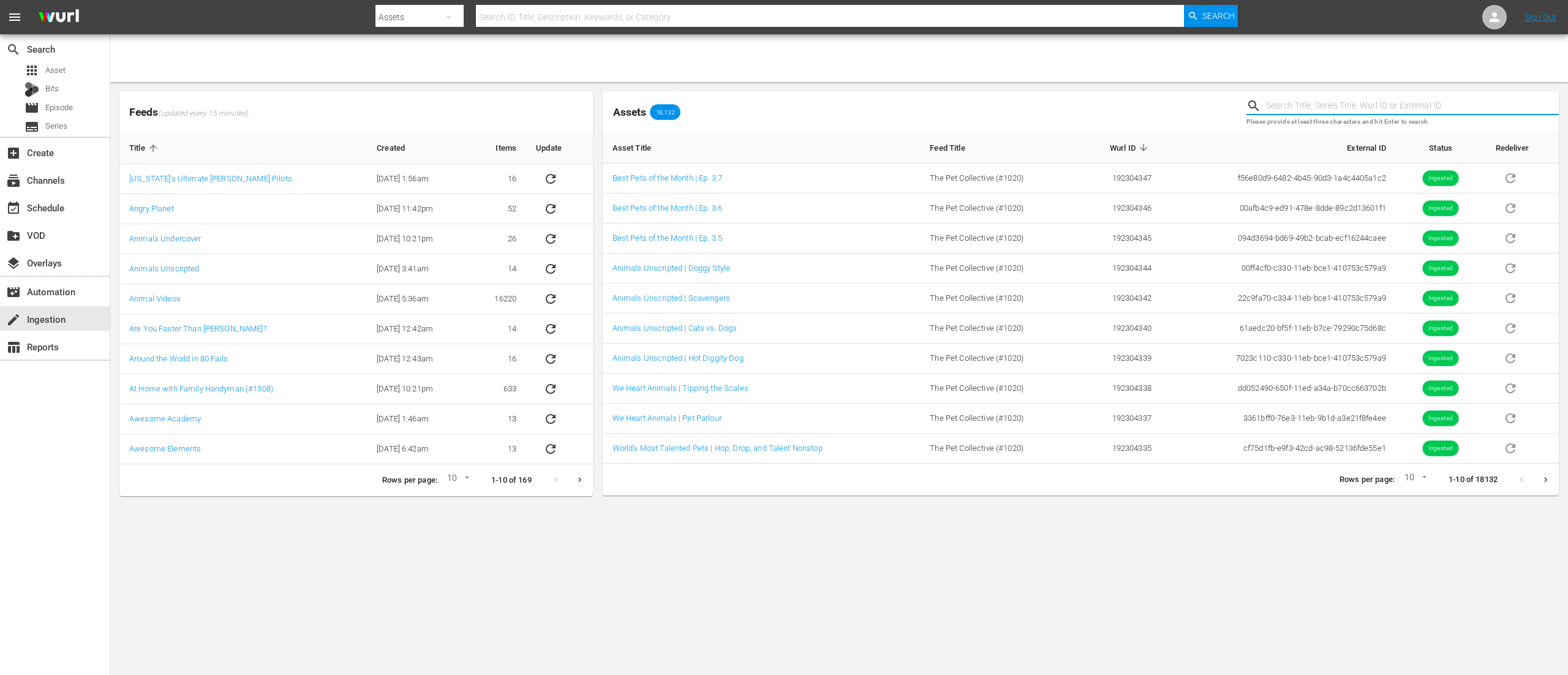
click at [1302, 109] on input "text" at bounding box center [1412, 105] width 293 height 18
type input "ppve02"
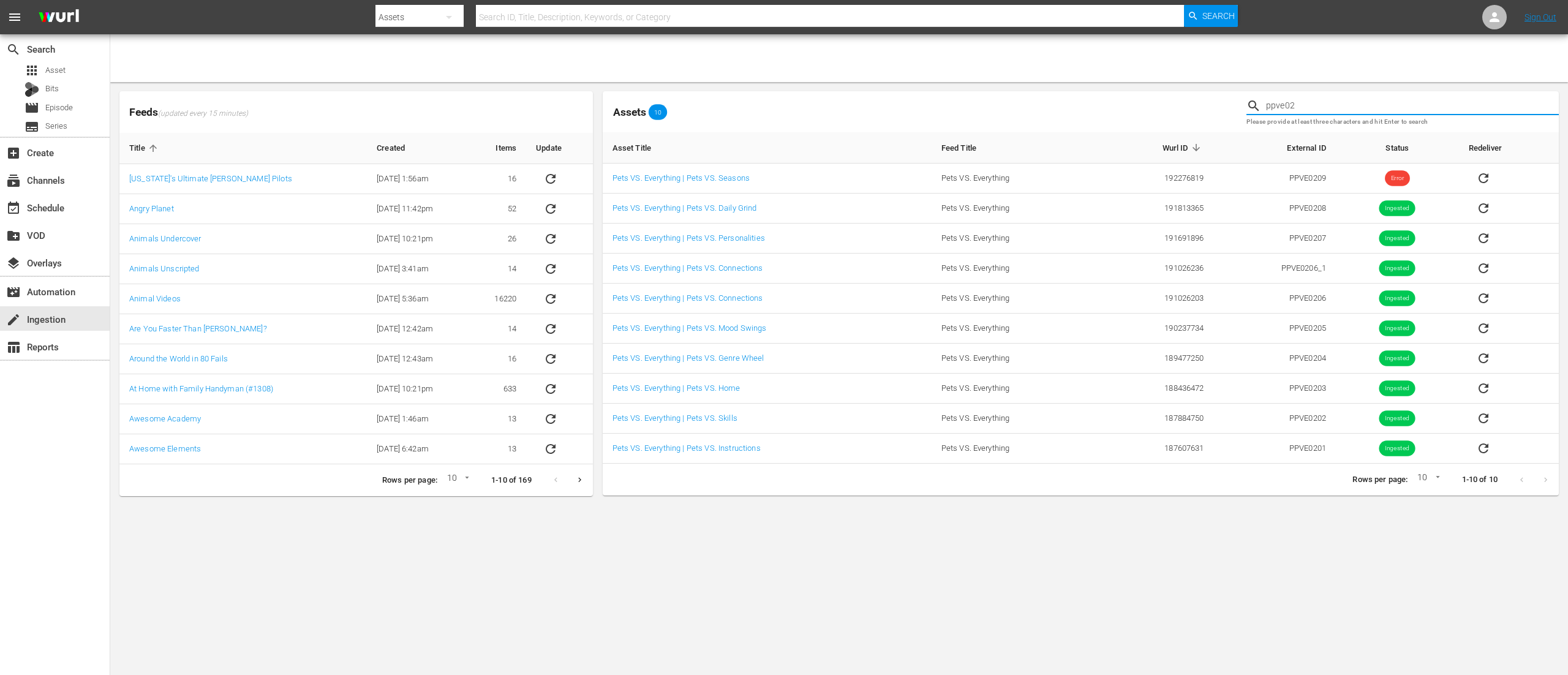
click at [577, 10] on input "text" at bounding box center [829, 17] width 708 height 29
type input "ppve02"
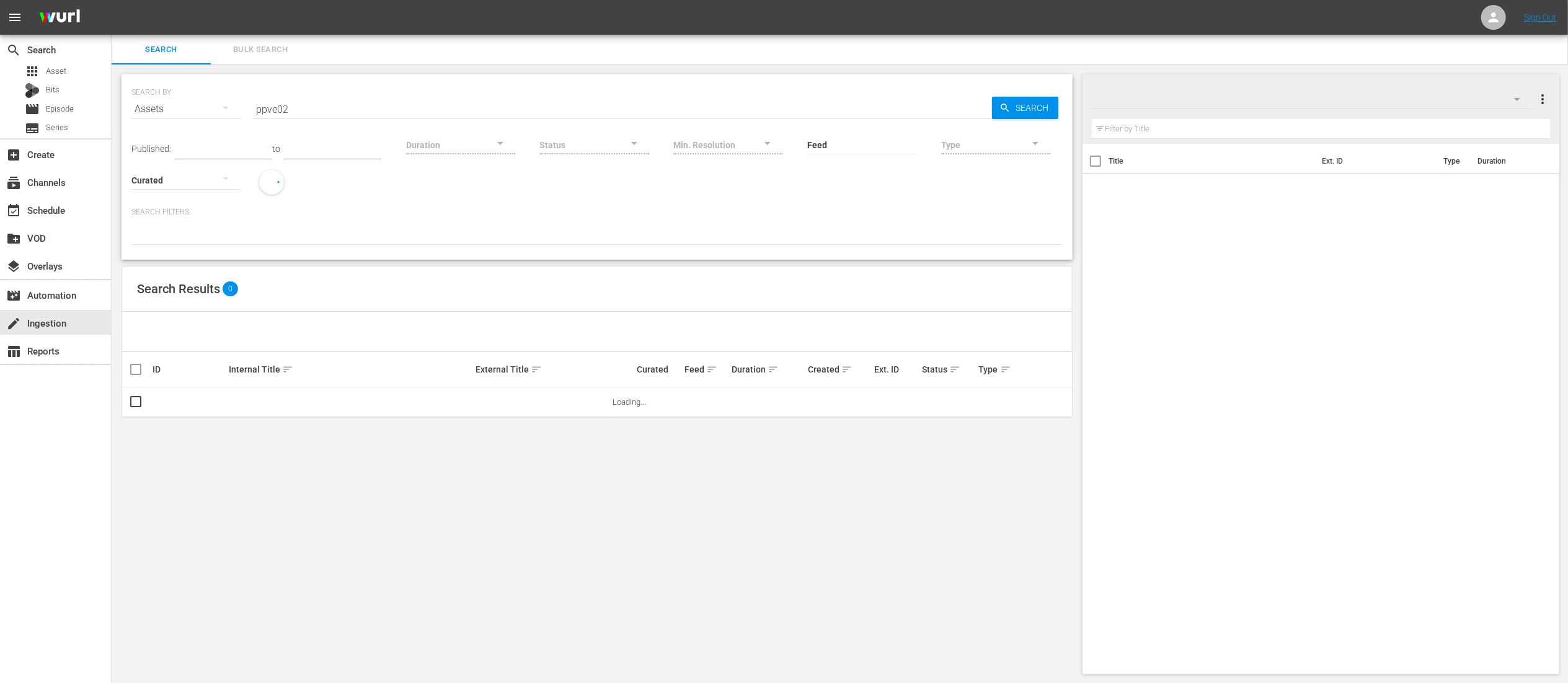
click at [726, 484] on div "SEARCH BY Search By Assets Search ID, Title, Description, Keywords, or Category…" at bounding box center [597, 374] width 971 height 620
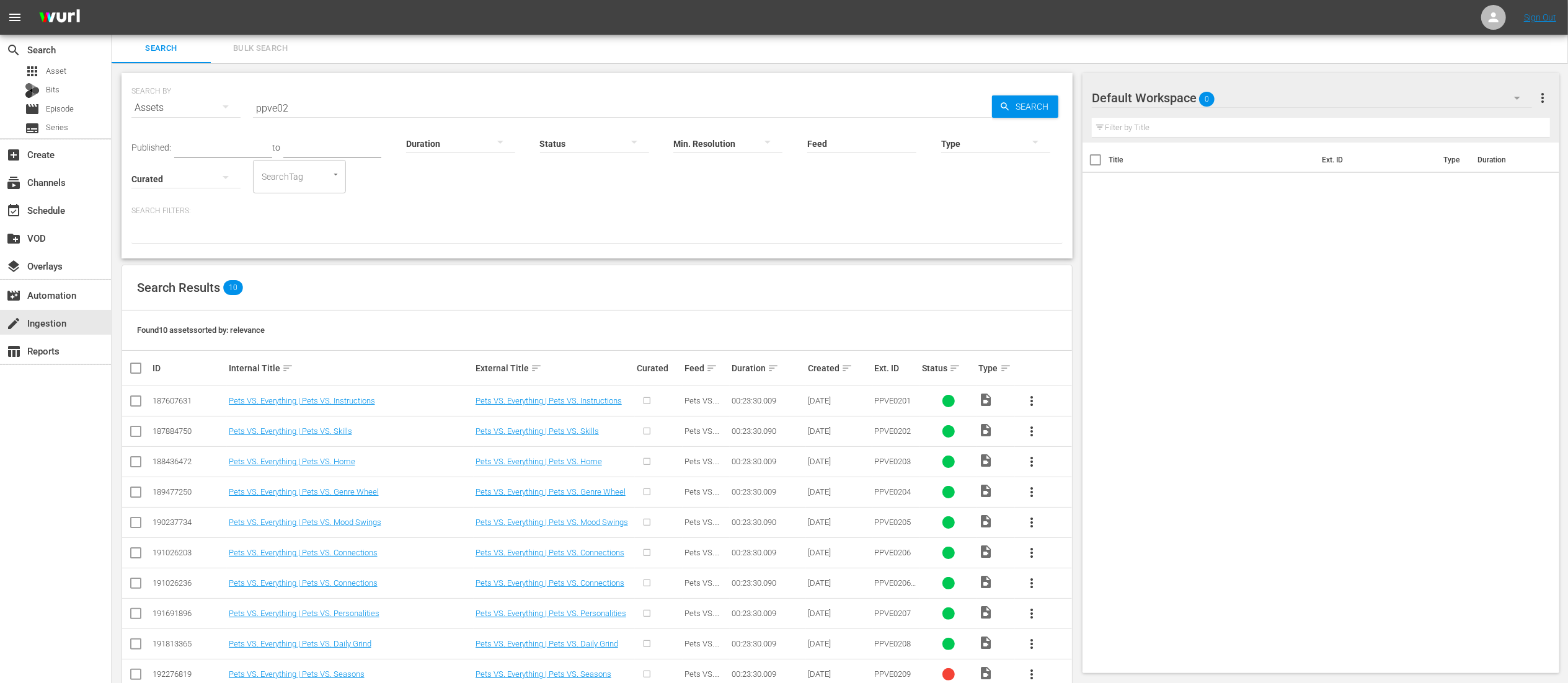
scroll to position [33, 0]
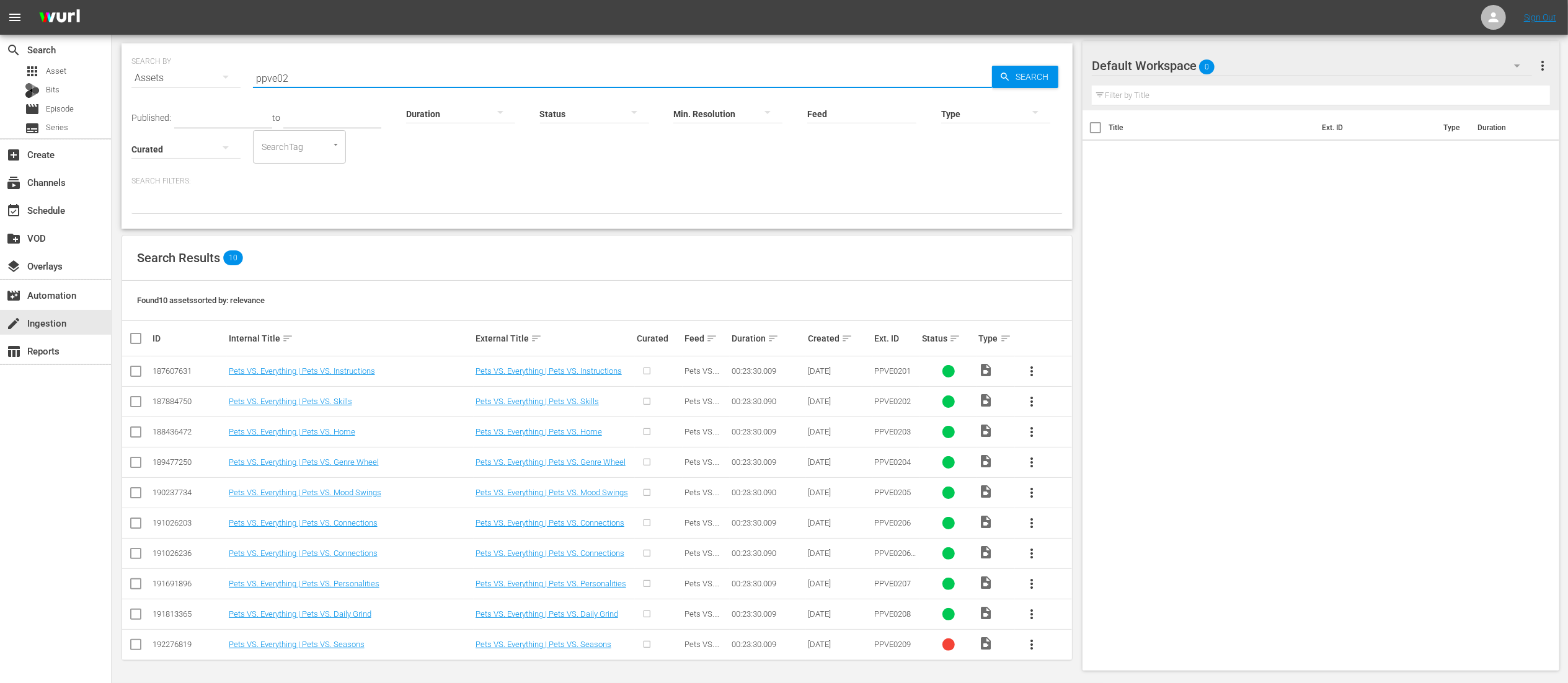
click at [335, 71] on input "ppve02" at bounding box center [622, 78] width 739 height 30
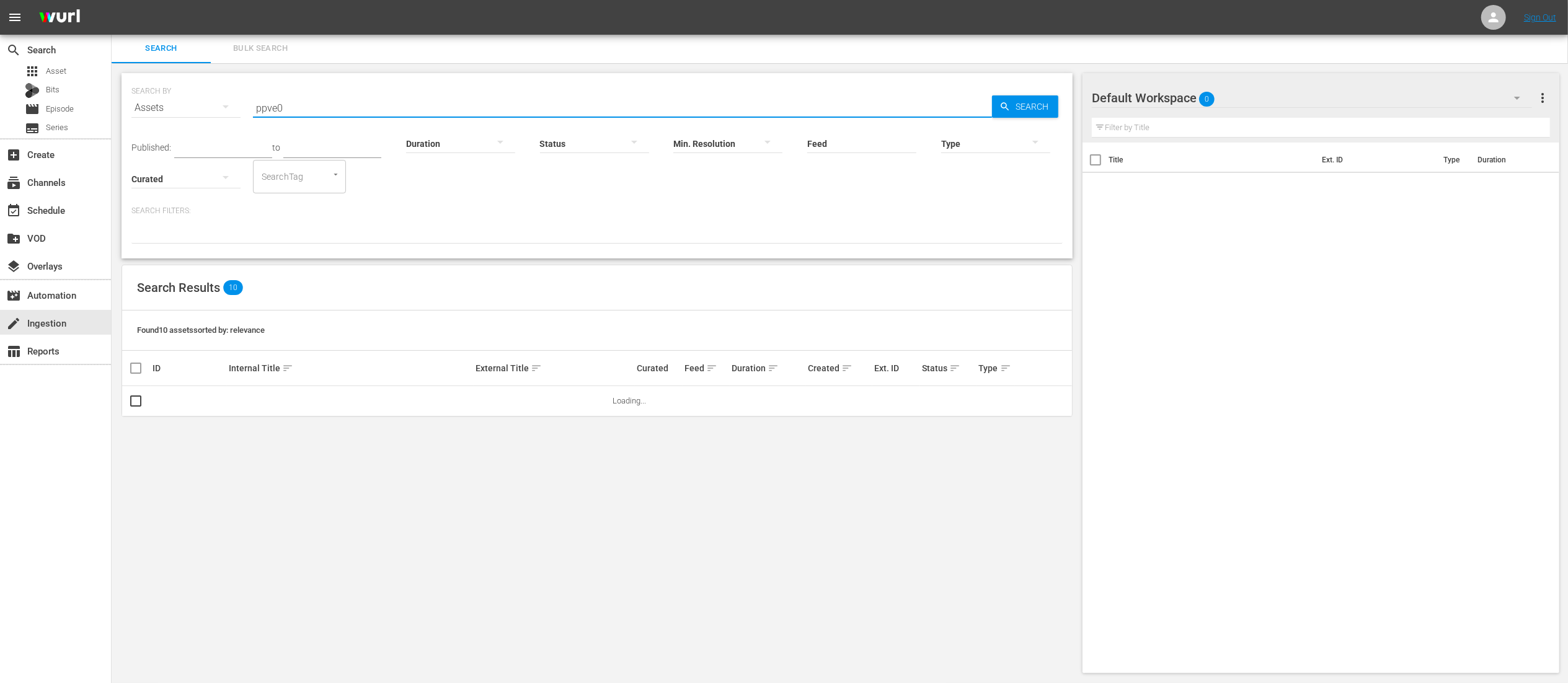
scroll to position [0, 0]
type input "ppve02"
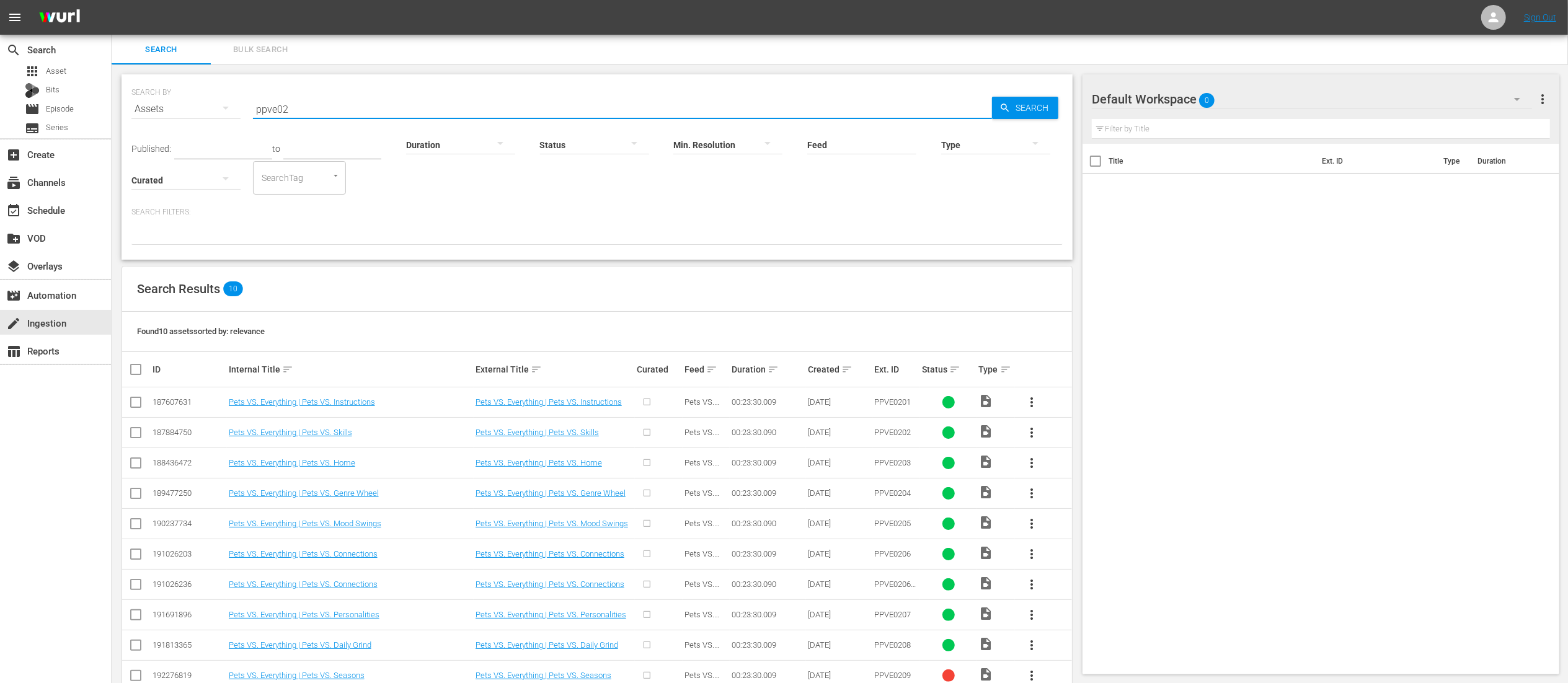
scroll to position [33, 0]
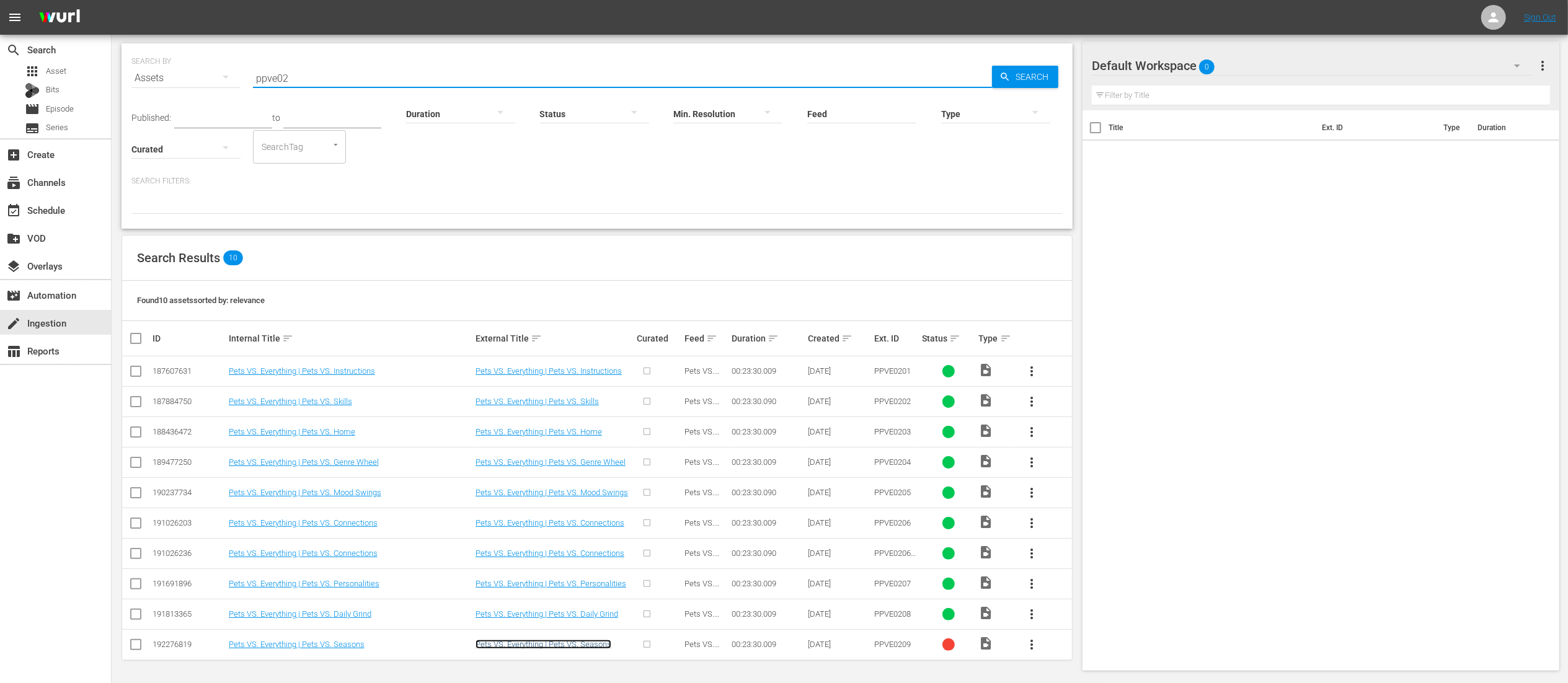
click at [485, 648] on link "Pets VS. Everything | Pets VS. Seasons" at bounding box center [543, 644] width 136 height 10
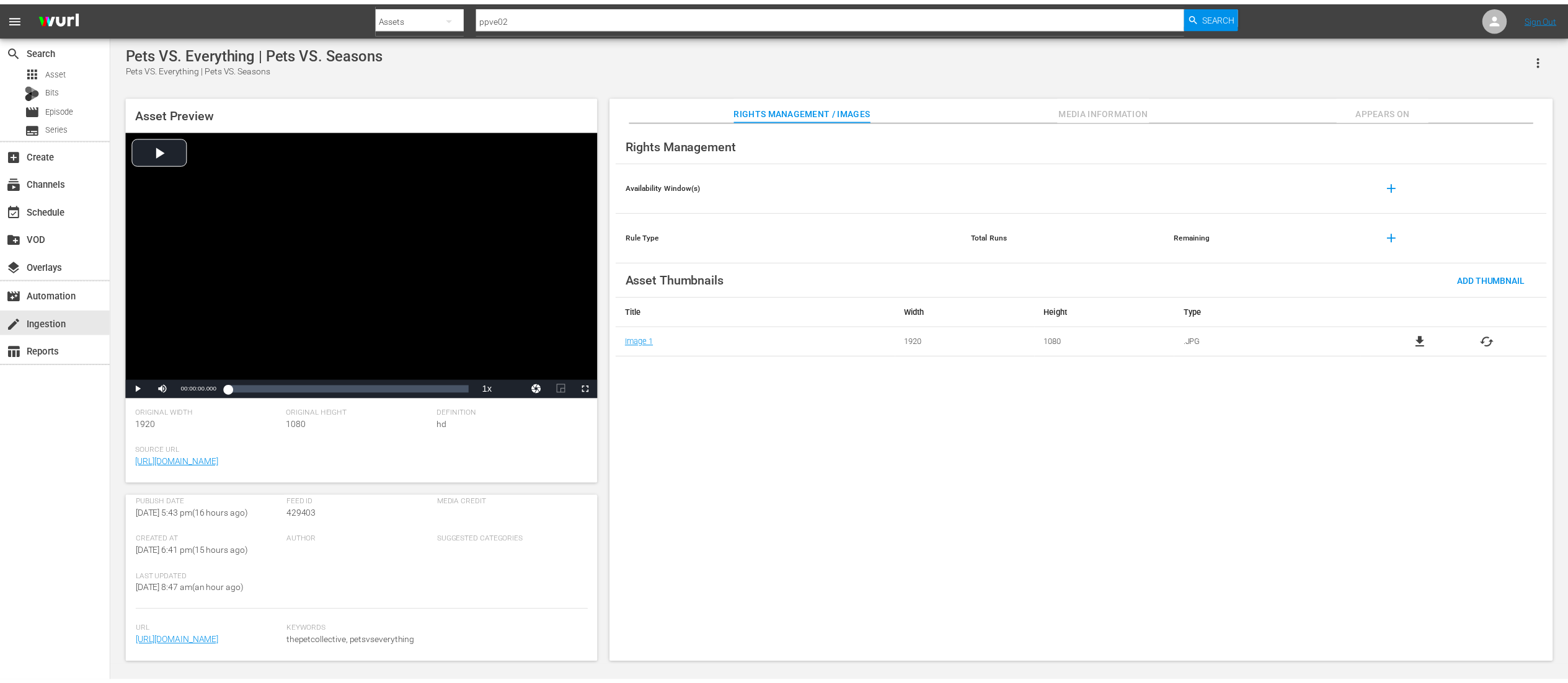
scroll to position [261, 0]
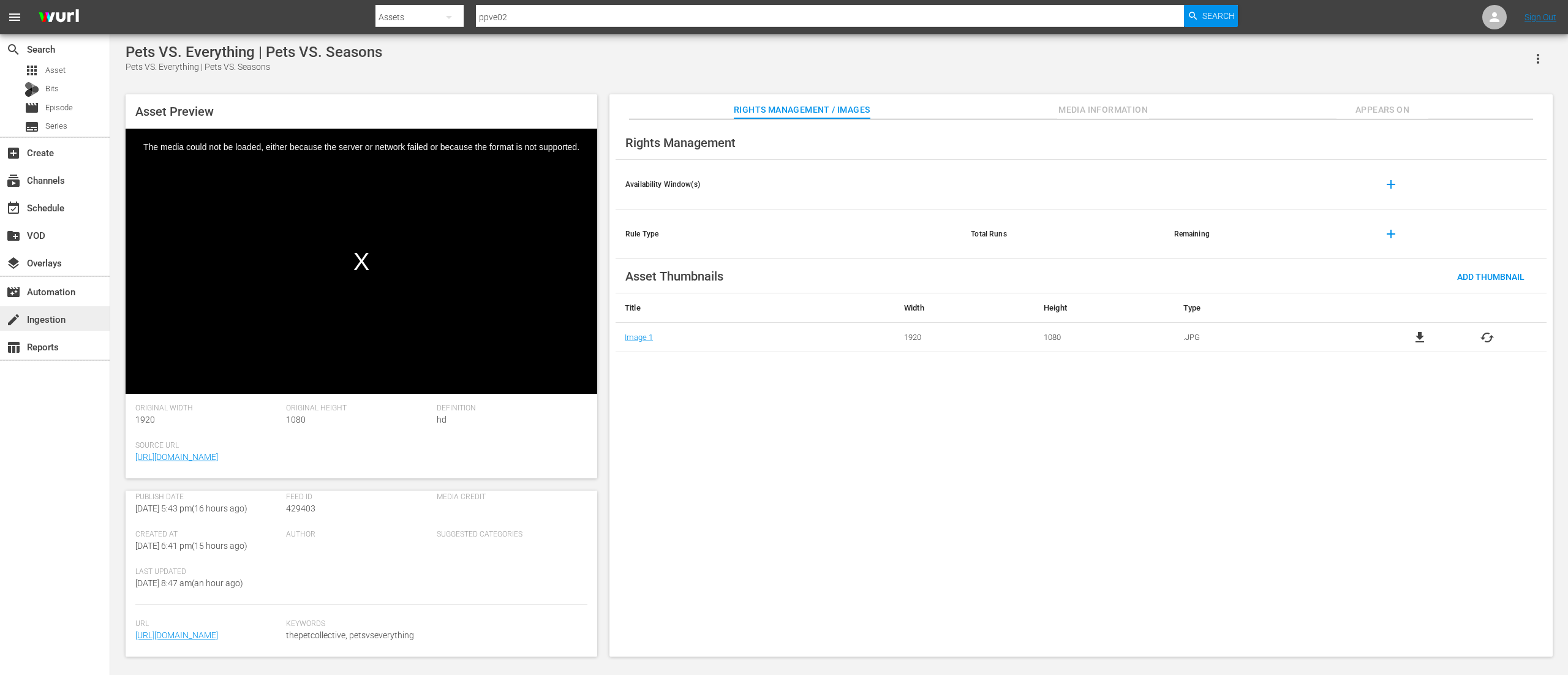
click at [39, 320] on div "create Ingestion" at bounding box center [34, 317] width 69 height 11
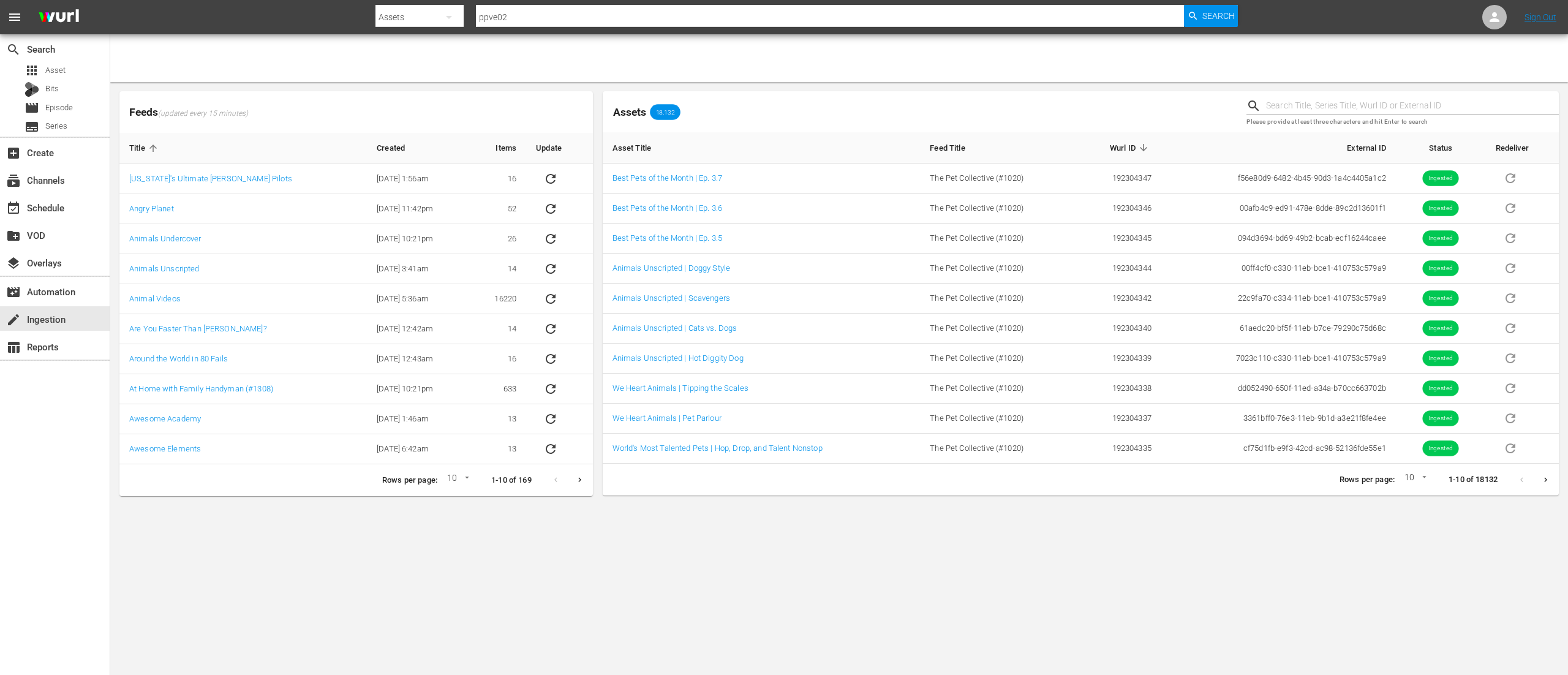
click at [1290, 105] on input "text" at bounding box center [1412, 105] width 293 height 18
type input "ppve02"
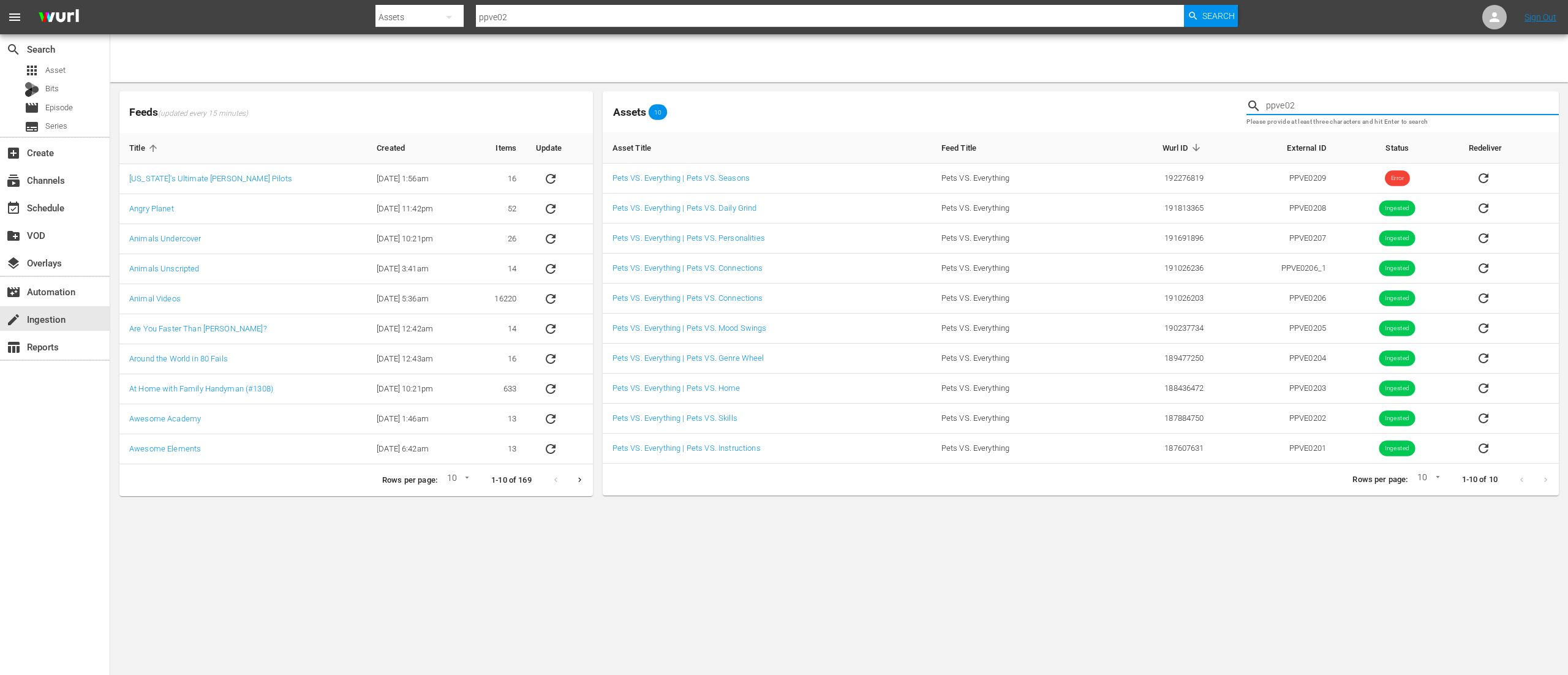
click at [1341, 102] on input "ppve02" at bounding box center [1412, 105] width 293 height 18
click at [876, 14] on input "ppve02" at bounding box center [829, 17] width 708 height 29
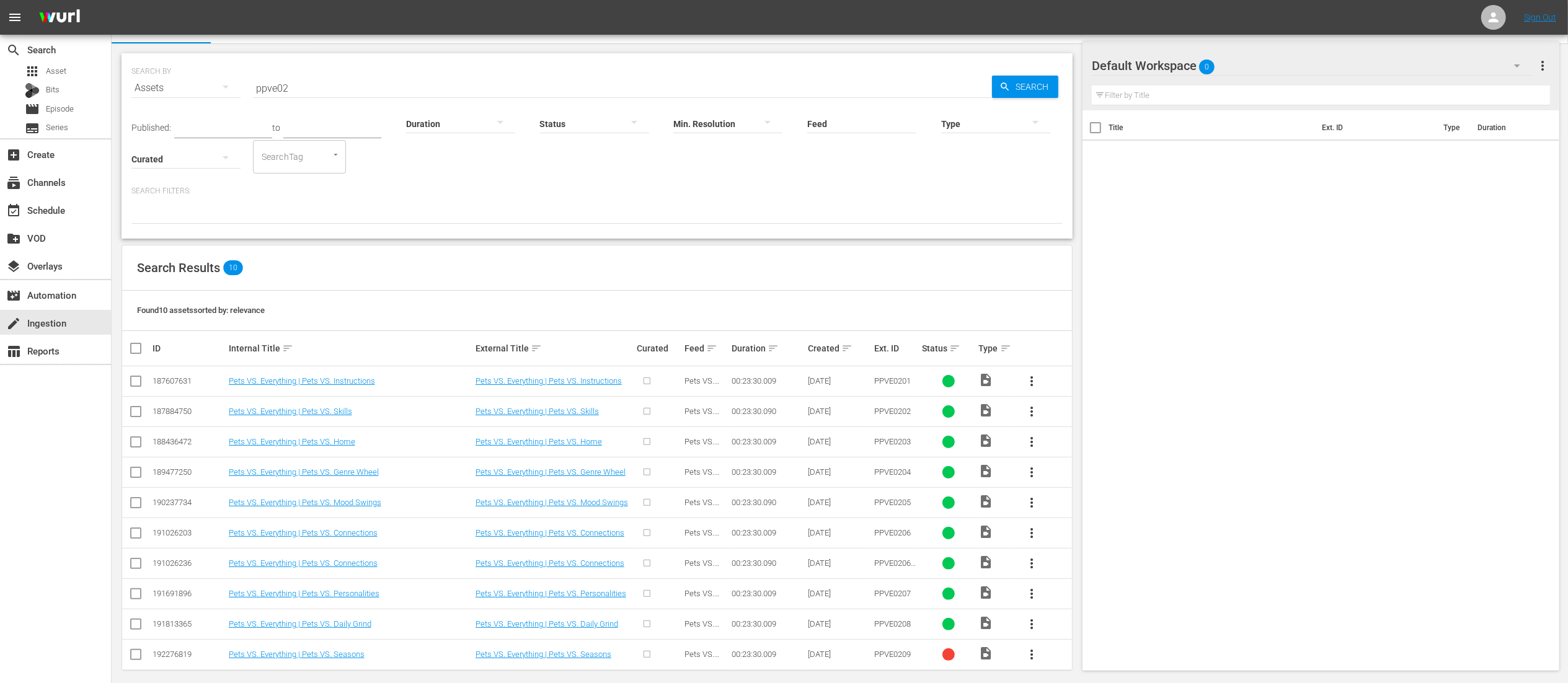
scroll to position [33, 0]
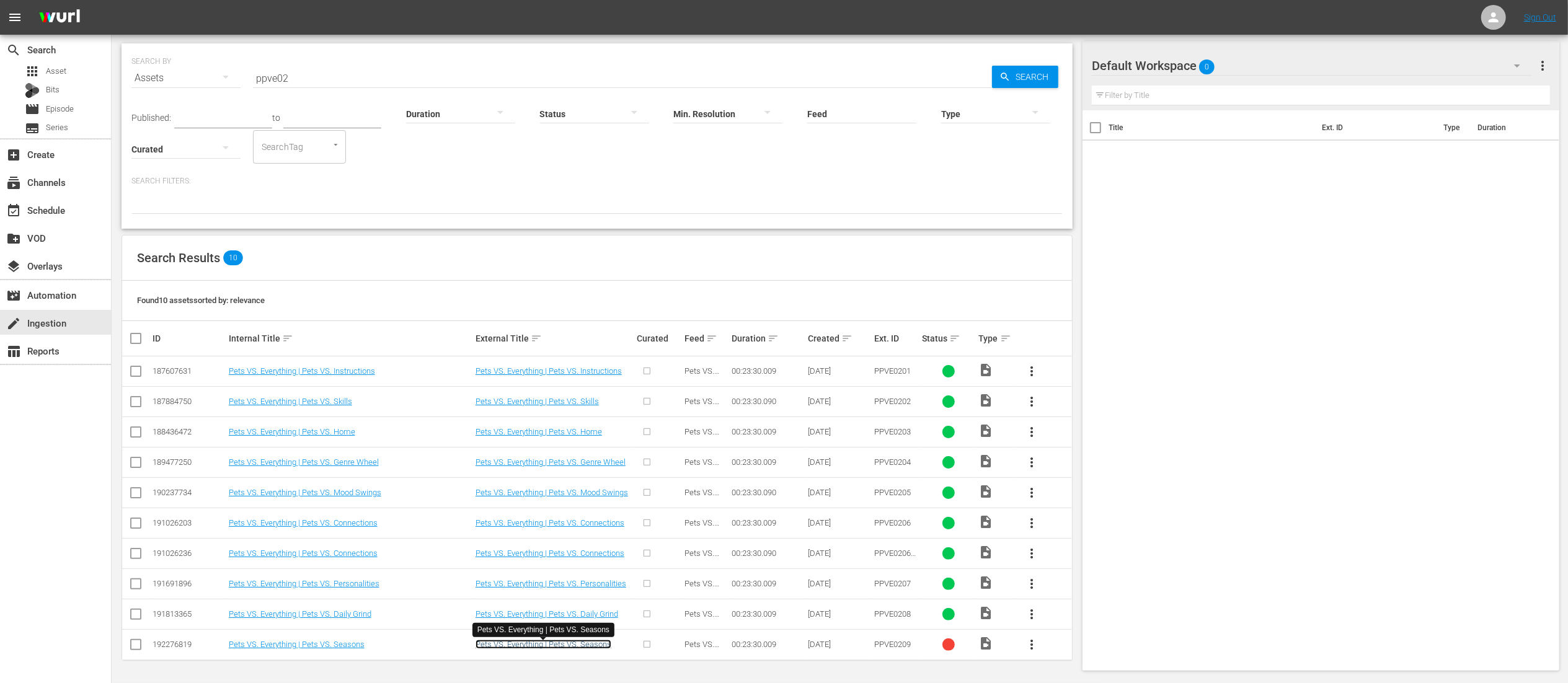
click at [557, 644] on link "Pets VS. Everything | Pets VS. Seasons" at bounding box center [543, 644] width 136 height 10
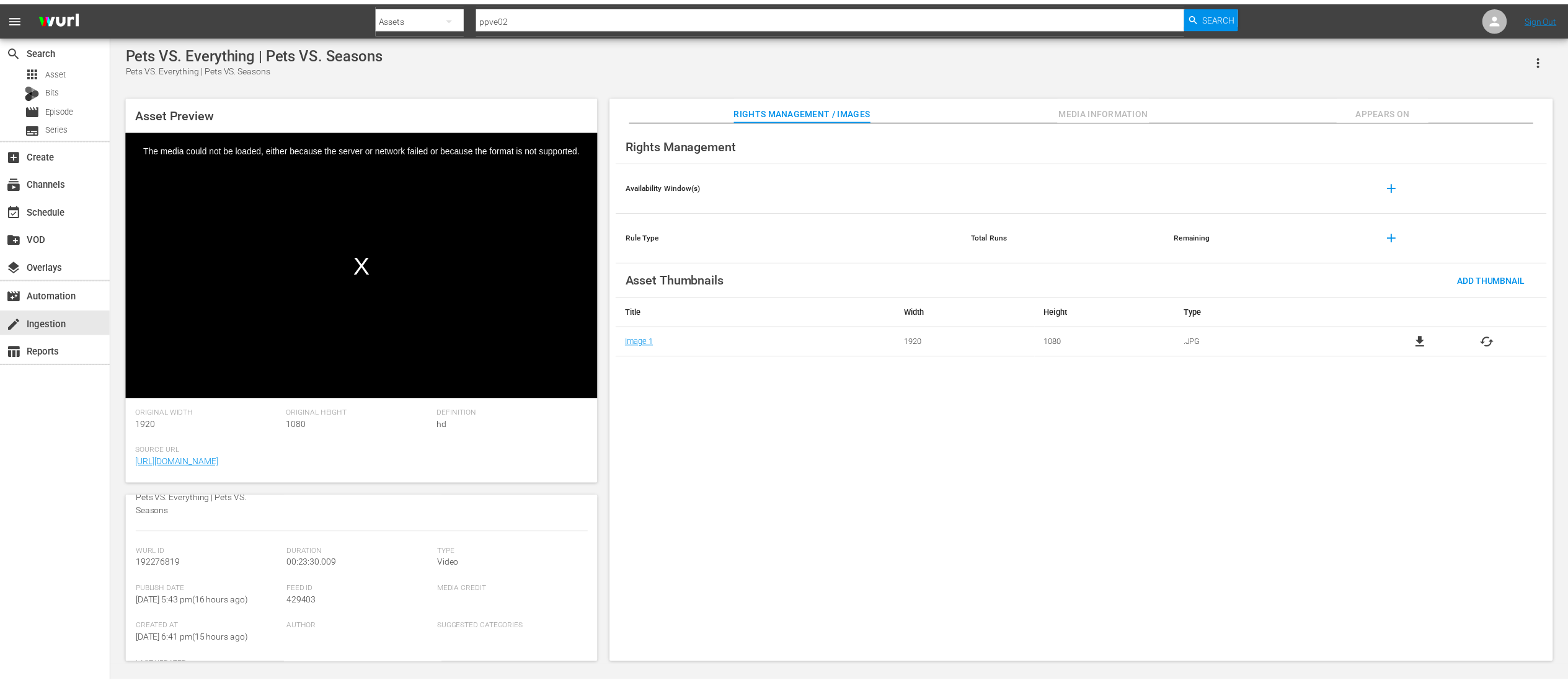
scroll to position [248, 0]
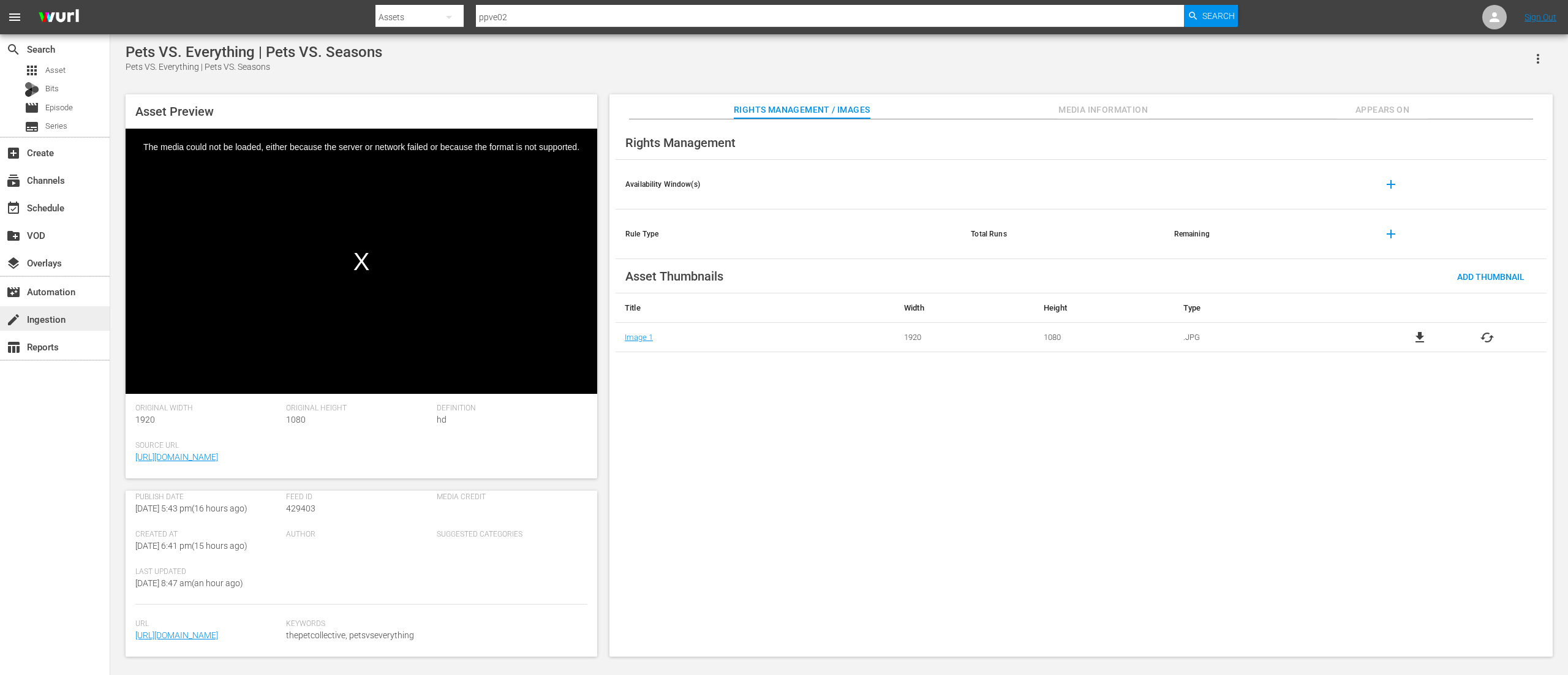
click at [55, 323] on div "create Ingestion" at bounding box center [34, 317] width 69 height 11
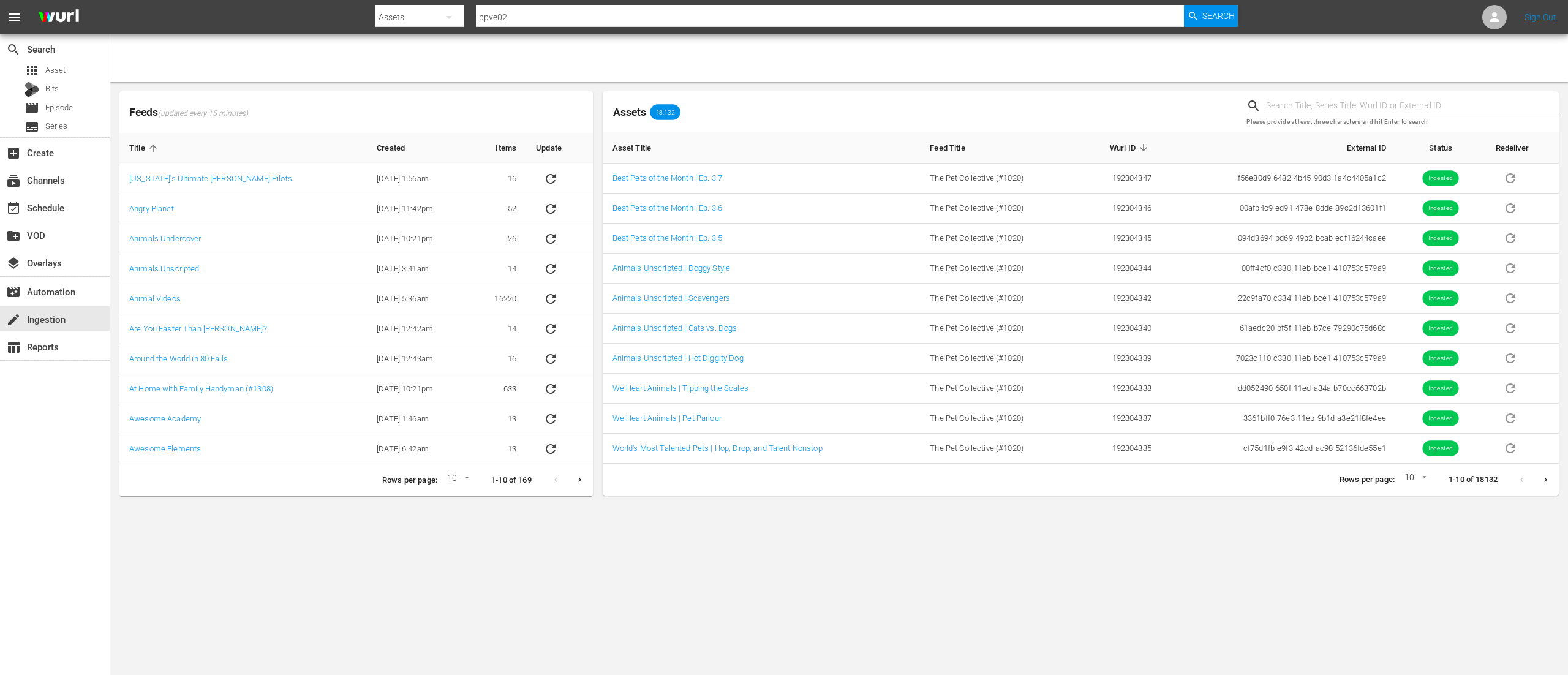
click at [866, 588] on body "menu Search By Assets Search ID, Title, Description, Keywords, or Category ppve…" at bounding box center [784, 337] width 1568 height 675
click at [880, 16] on input "ppve02" at bounding box center [829, 17] width 708 height 29
